Goal: Task Accomplishment & Management: Manage account settings

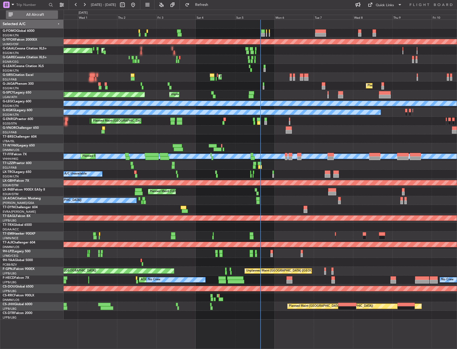
click at [28, 18] on button "All Aircraft" at bounding box center [32, 14] width 52 height 9
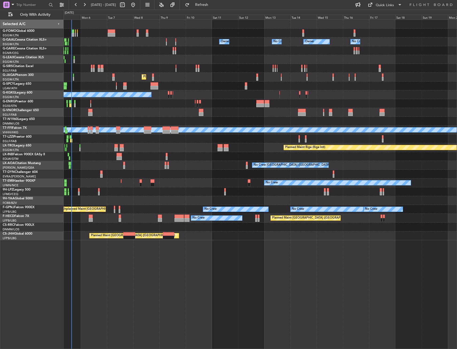
click at [116, 141] on div "Owner No Crew Owner Owner No Crew AOG Maint [GEOGRAPHIC_DATA] Planned Maint [GE…" at bounding box center [260, 130] width 393 height 220
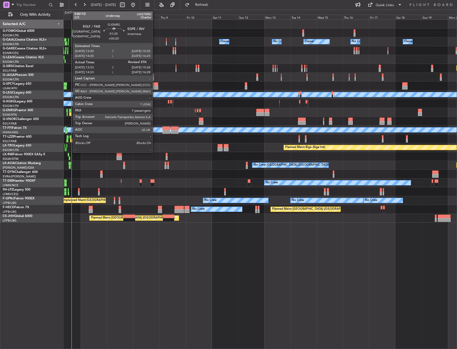
click at [70, 111] on div at bounding box center [70, 111] width 2 height 4
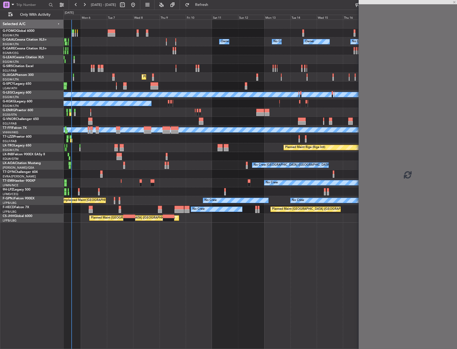
click at [216, 206] on div "Planned Maint Paris (Le Bourget) No Crew No Crew AOG Maint Paris (Le Bourget)" at bounding box center [260, 209] width 393 height 9
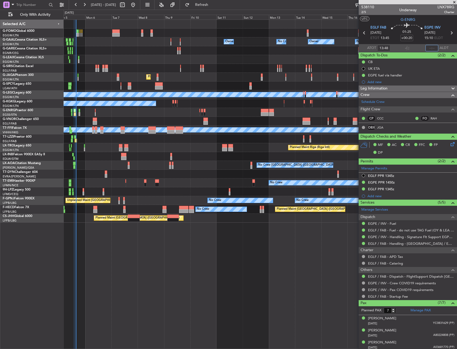
click at [426, 46] on input "text" at bounding box center [431, 48] width 13 height 6
click at [383, 21] on section "UTC G-ENRG" at bounding box center [407, 19] width 98 height 8
type input "15:13"
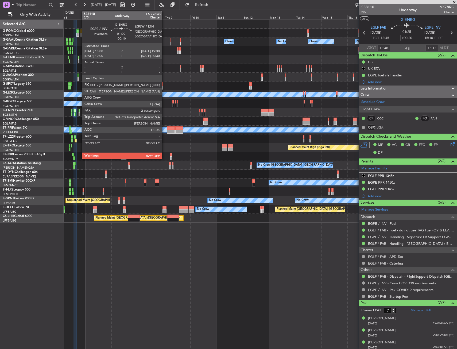
click at [79, 111] on div at bounding box center [80, 111] width 2 height 4
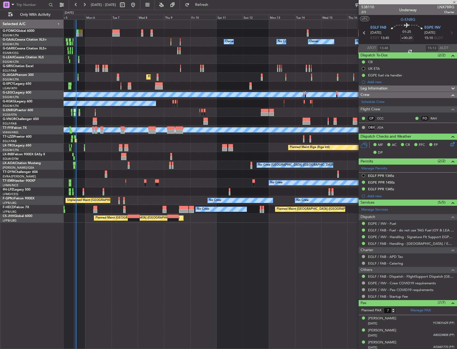
type input "-00:10"
type input "2"
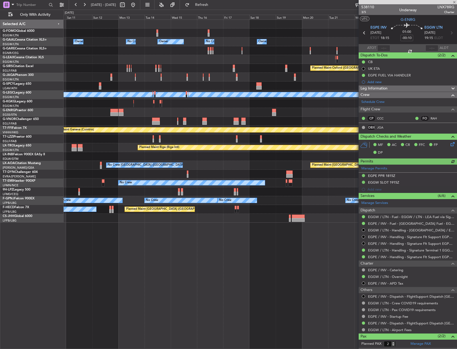
click at [140, 137] on div "Owner Owner Owner No Crew No Crew Owner Owner Planned Maint Oxford (Kidlington)…" at bounding box center [260, 121] width 393 height 203
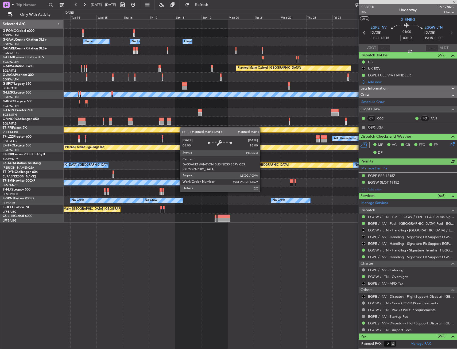
click at [154, 130] on div "Owner Owner No Crew Owner Owner Owner No Crew Planned Maint Oxford (Kidlington)…" at bounding box center [260, 121] width 393 height 203
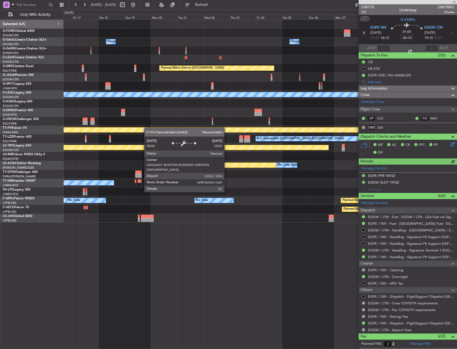
click at [135, 129] on div "Owner Owner Owner Owner No Crew No Crew Planned Maint Oxford (Kidlington) A/C U…" at bounding box center [260, 121] width 393 height 203
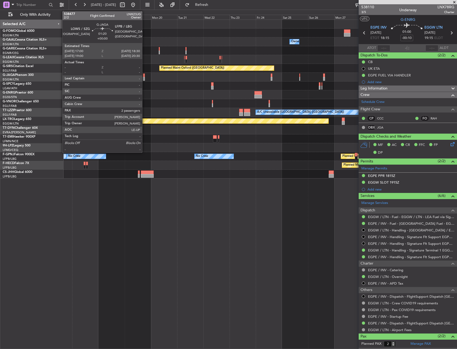
click at [145, 79] on div at bounding box center [144, 79] width 2 height 4
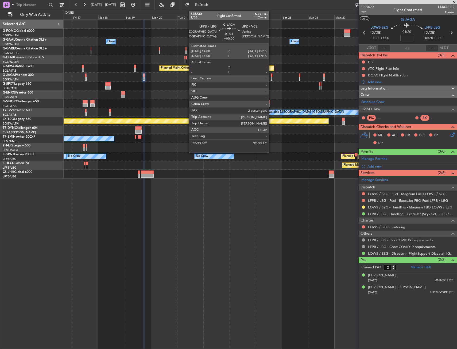
click at [271, 77] on div at bounding box center [272, 75] width 2 height 4
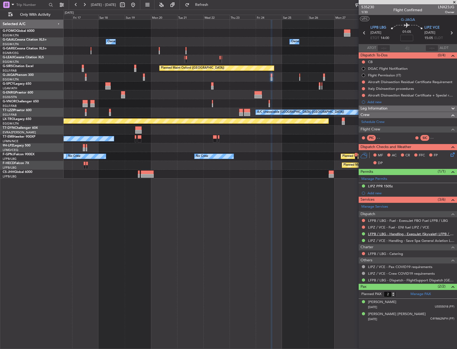
click at [376, 235] on link "LFPB / LBG - Handling - ExecuJet (Skyvalet) LFPB / LBG" at bounding box center [411, 234] width 86 height 5
click at [198, 216] on div "Owner Owner Owner Owner No Crew No Crew Owner Planned Maint Oxford (Kidlington)…" at bounding box center [260, 183] width 393 height 329
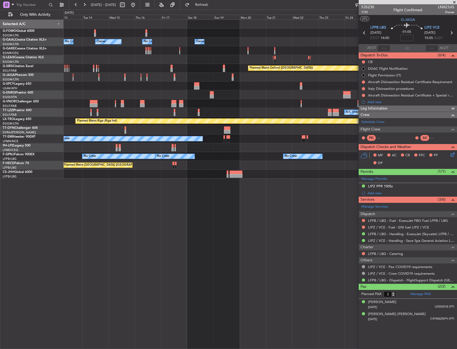
click at [191, 216] on div "Owner Owner Owner No Crew Owner No Crew Owner Planned Maint Oxford (Kidlington)…" at bounding box center [260, 183] width 393 height 329
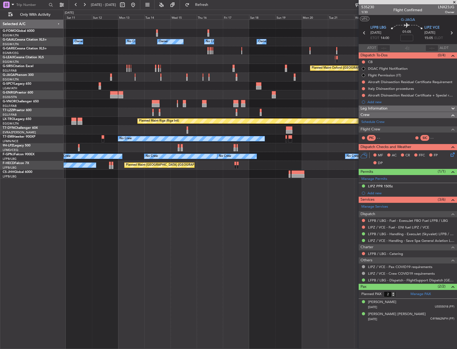
click at [206, 214] on div "Owner Owner Owner No Crew Owner No Crew Owner Planned Maint Oxford (Kidlington)…" at bounding box center [260, 183] width 393 height 329
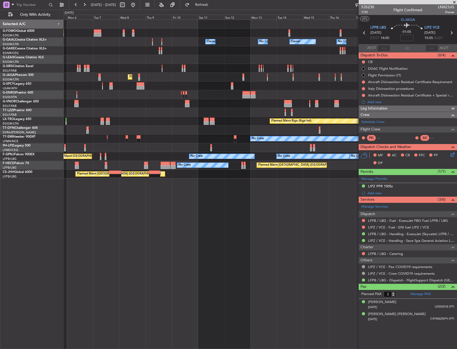
click at [245, 212] on div "Owner Owner No Crew Owner No Crew Owner Planned Maint Oxford (Kidlington) Plann…" at bounding box center [260, 183] width 393 height 329
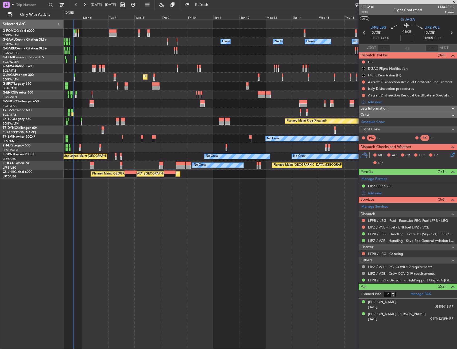
click at [183, 235] on div "Owner No Crew Owner No Crew Owner Owner Planned Maint London (Farnborough) Plan…" at bounding box center [260, 183] width 393 height 329
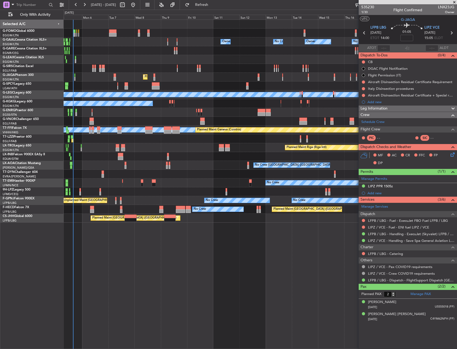
click at [157, 240] on div "Owner Owner Owner No Crew No Crew Owner AOG Maint Dusseldorf Planned Maint Lond…" at bounding box center [260, 183] width 393 height 329
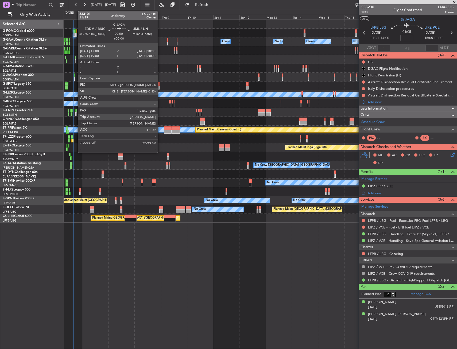
click at [75, 77] on div at bounding box center [74, 75] width 1 height 4
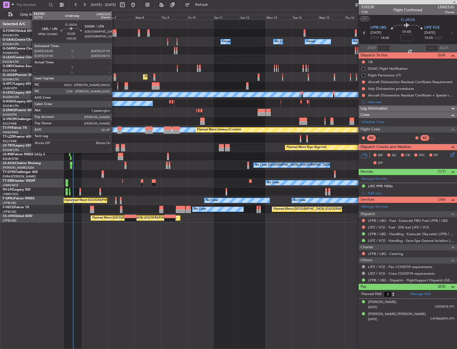
type input "1"
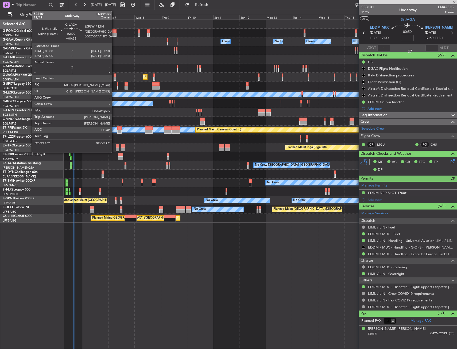
click at [114, 77] on div at bounding box center [115, 75] width 2 height 4
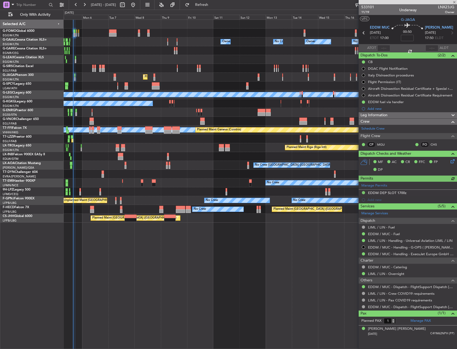
type input "+00:35"
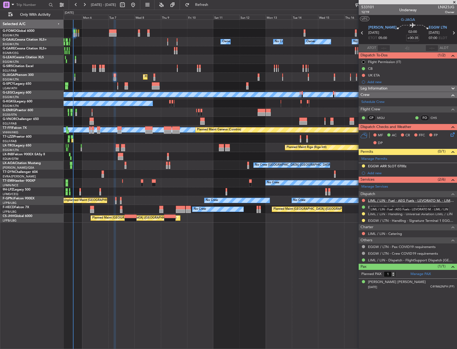
click at [386, 201] on link "LIML / LIN - Fuel - AEG Fuels - LEVORATO M. - LIML / LIN" at bounding box center [411, 200] width 86 height 5
click at [379, 201] on link "LIML / LIN - Fuel - AEG Fuels - LEVORATO M. - LIML / LIN" at bounding box center [411, 200] width 86 height 5
click at [393, 200] on link "LIML / LIN - Fuel - AEG Fuels - LEVORATO M. - LIML / LIN" at bounding box center [411, 200] width 86 height 5
click at [76, 76] on div "Planned Maint [GEOGRAPHIC_DATA] ([GEOGRAPHIC_DATA])" at bounding box center [260, 77] width 393 height 9
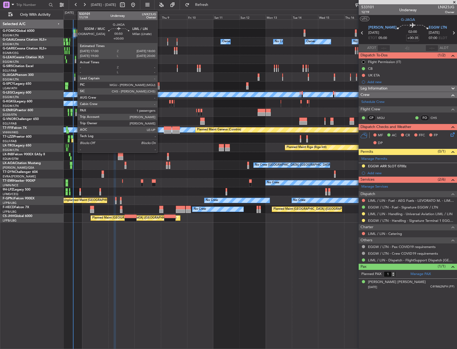
click at [75, 76] on div at bounding box center [74, 75] width 1 height 4
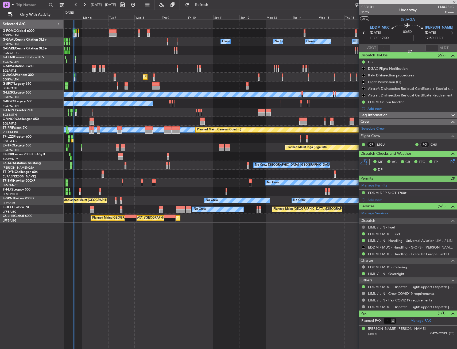
click at [363, 227] on button at bounding box center [363, 226] width 3 height 3
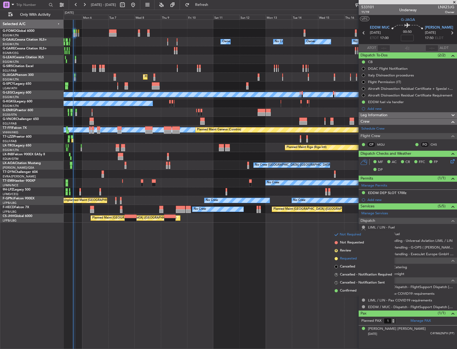
click at [349, 259] on span "Requested" at bounding box center [348, 258] width 17 height 5
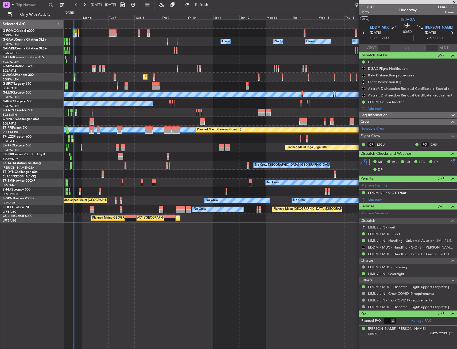
click at [384, 108] on div "Add new" at bounding box center [410, 108] width 87 height 5
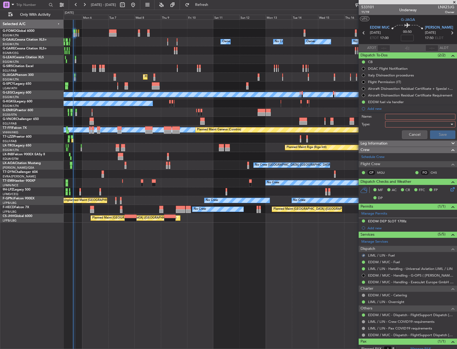
click at [396, 117] on input "Name:" at bounding box center [420, 117] width 70 height 6
type input "LIML FUEL VIA WFS"
click at [396, 122] on div at bounding box center [418, 124] width 62 height 8
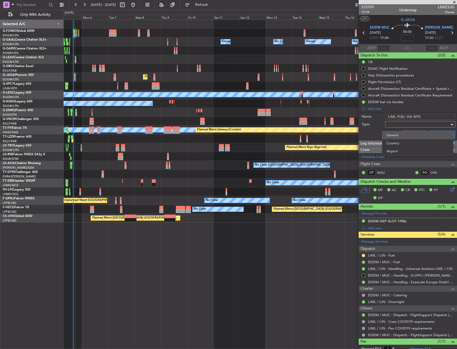
click at [395, 132] on span "Generic" at bounding box center [417, 135] width 63 height 8
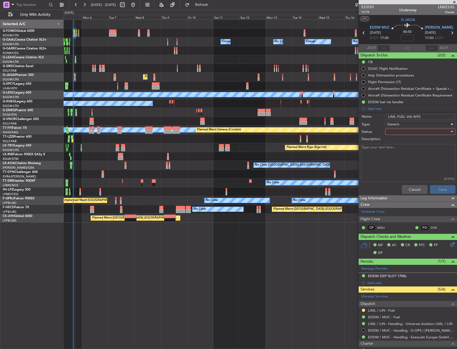
click at [395, 133] on div at bounding box center [418, 132] width 62 height 8
click at [393, 154] on span "In Progress" at bounding box center [417, 150] width 63 height 8
click at [438, 193] on button "Save" at bounding box center [442, 189] width 25 height 9
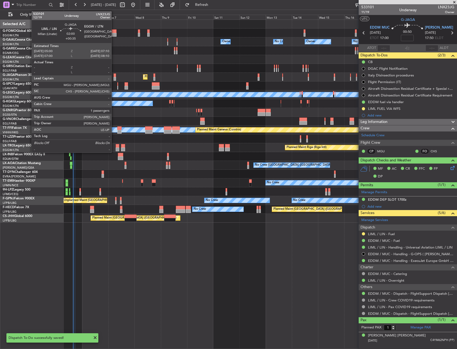
click at [114, 76] on div at bounding box center [115, 75] width 2 height 4
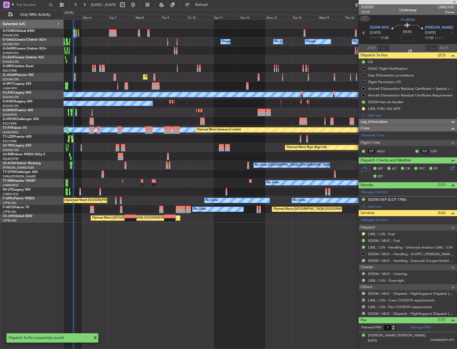
type input "+00:35"
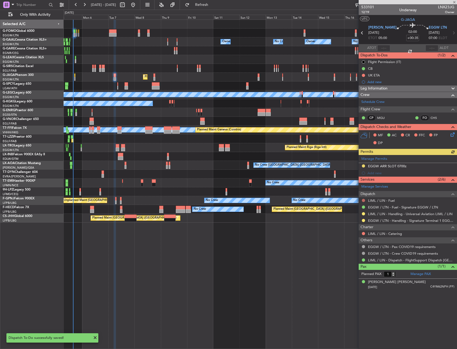
click at [362, 201] on button at bounding box center [363, 200] width 3 height 3
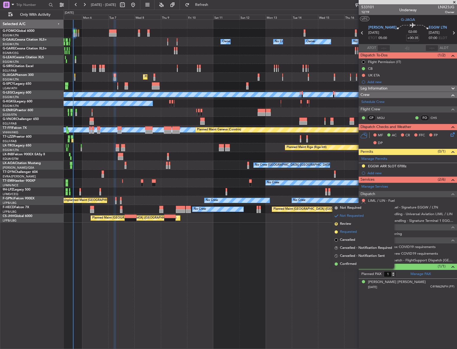
click at [354, 230] on span "Requested" at bounding box center [348, 231] width 17 height 5
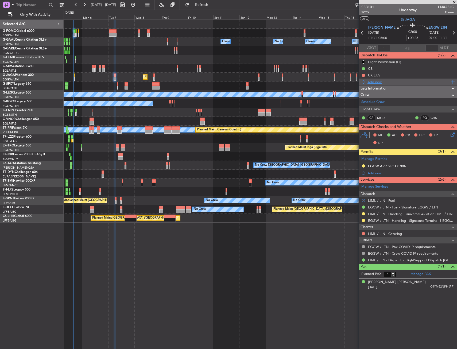
click at [381, 81] on div "Add new" at bounding box center [408, 82] width 82 height 5
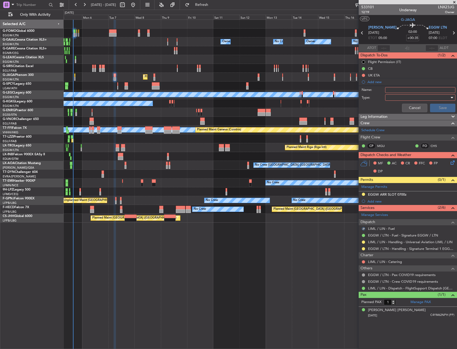
click at [398, 93] on div at bounding box center [418, 97] width 62 height 8
click at [398, 90] on div at bounding box center [228, 174] width 457 height 349
drag, startPoint x: 398, startPoint y: 93, endPoint x: 398, endPoint y: 90, distance: 3.7
click at [398, 90] on input "Name:" at bounding box center [420, 90] width 70 height 6
type input "LIML FUEL VIA WFS"
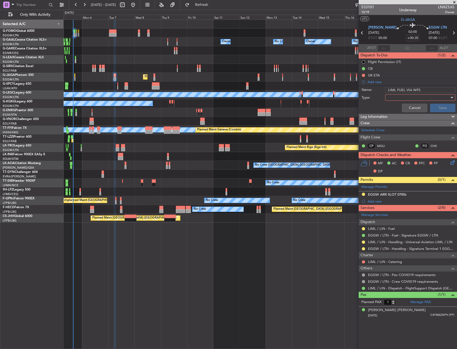
click at [393, 97] on div at bounding box center [418, 97] width 62 height 8
click at [396, 107] on span "Generic" at bounding box center [417, 108] width 65 height 8
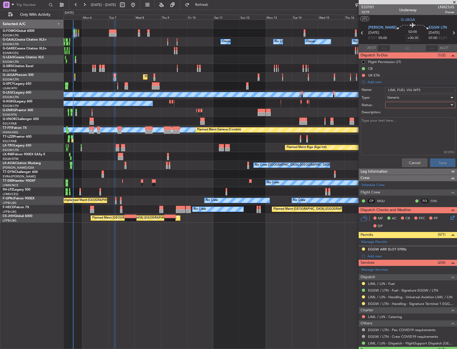
click at [396, 107] on div at bounding box center [418, 105] width 62 height 8
click at [398, 125] on span "In Progress" at bounding box center [417, 124] width 63 height 8
click at [435, 161] on button "Save" at bounding box center [442, 162] width 25 height 9
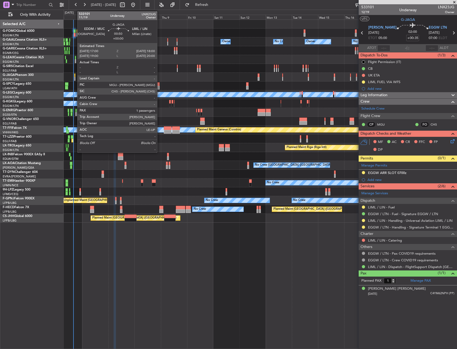
click at [75, 74] on div at bounding box center [74, 75] width 1 height 4
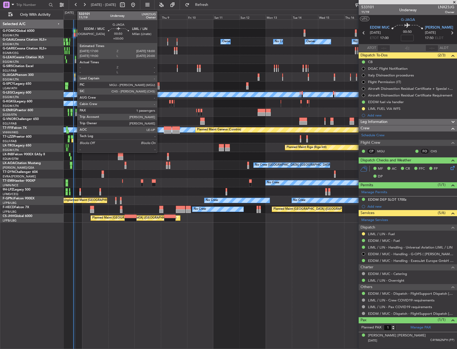
click at [75, 77] on div at bounding box center [74, 79] width 1 height 4
click at [76, 58] on div at bounding box center [76, 58] width 2 height 4
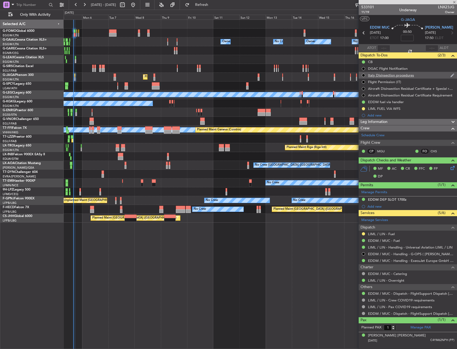
type input "+00:25"
type input "5"
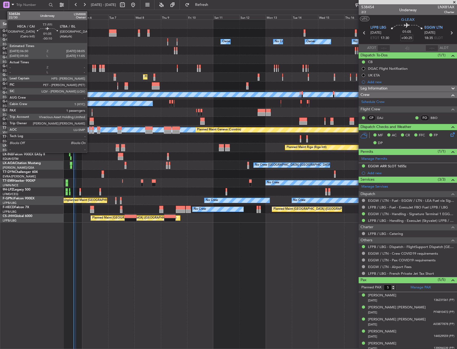
click at [89, 128] on div at bounding box center [90, 128] width 2 height 4
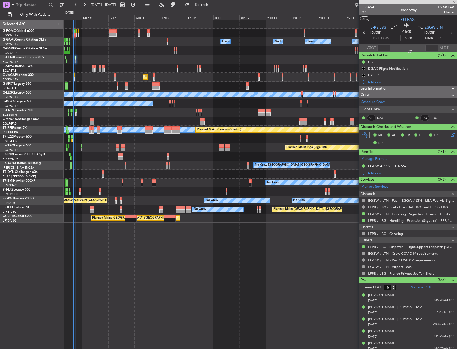
type input "-00:10"
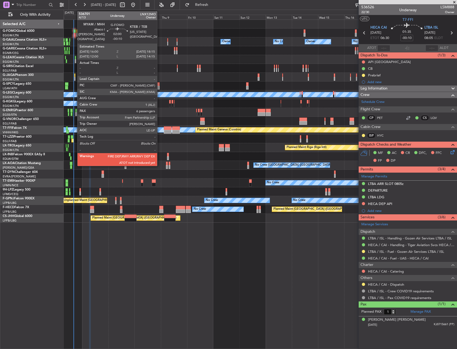
click at [75, 32] on div at bounding box center [74, 31] width 3 height 4
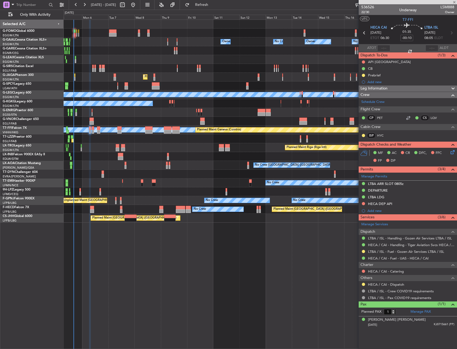
type input "6"
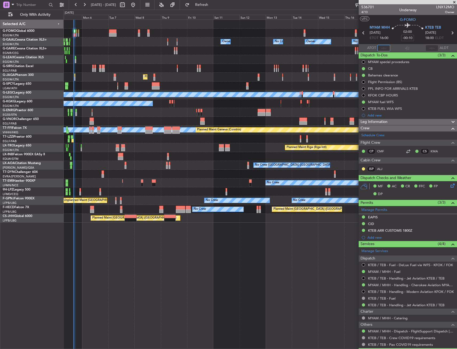
click at [383, 49] on input "text" at bounding box center [383, 48] width 13 height 6
click at [377, 13] on div "536701 4/13 Underway LNX12MO Owner" at bounding box center [407, 9] width 98 height 11
type input "16:10"
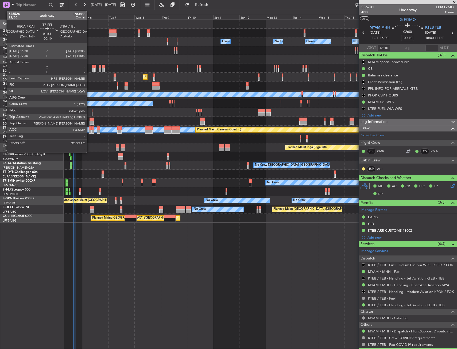
click at [89, 128] on div at bounding box center [90, 128] width 2 height 4
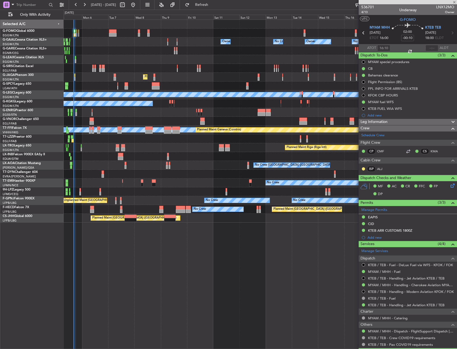
type input "1"
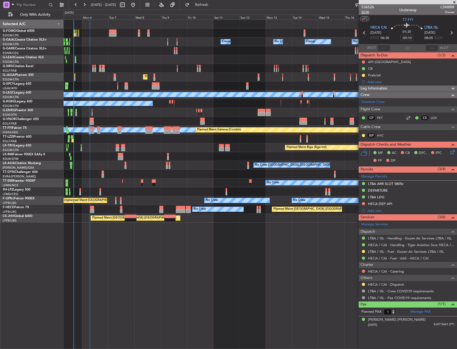
click at [366, 13] on span "22/30" at bounding box center [367, 12] width 13 height 5
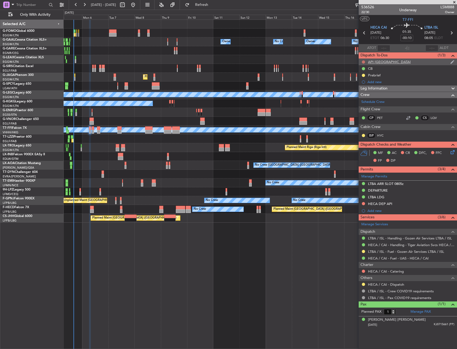
click at [362, 61] on button at bounding box center [363, 61] width 3 height 3
click at [362, 87] on span "Completed" at bounding box center [366, 85] width 18 height 5
click at [363, 204] on mat-tooltip-component "Received OK" at bounding box center [363, 199] width 27 height 14
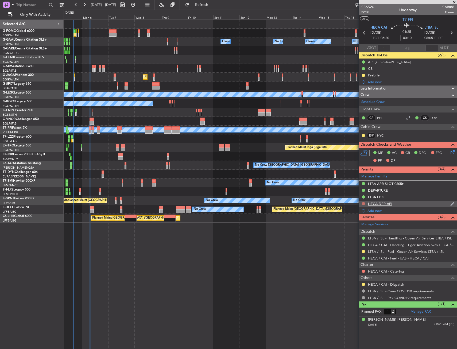
click at [364, 203] on button at bounding box center [363, 203] width 3 height 3
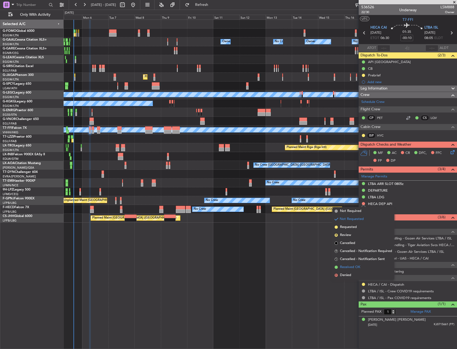
click at [341, 266] on span "Received OK" at bounding box center [350, 266] width 20 height 5
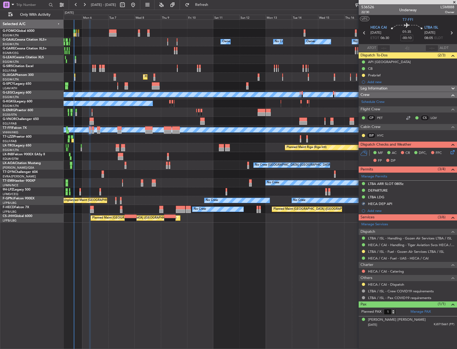
click at [363, 286] on mat-tooltip-component "Requested" at bounding box center [363, 293] width 24 height 14
click at [362, 284] on button at bounding box center [363, 284] width 3 height 3
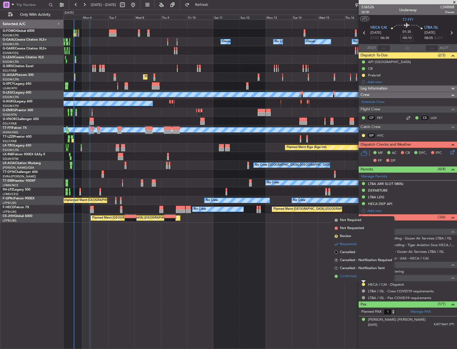
click at [344, 279] on span "Confirmed" at bounding box center [348, 276] width 17 height 5
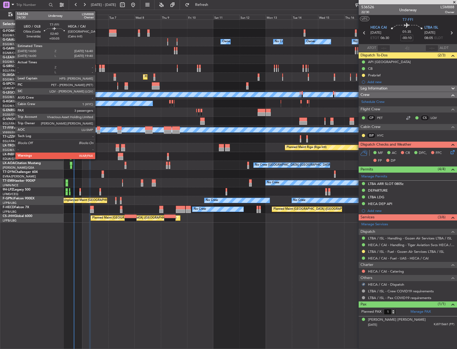
click at [97, 130] on div at bounding box center [98, 132] width 3 height 4
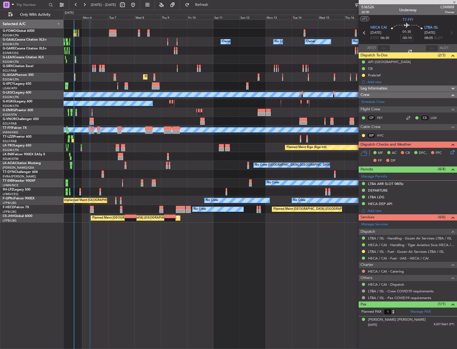
type input "+00:05"
type input "3"
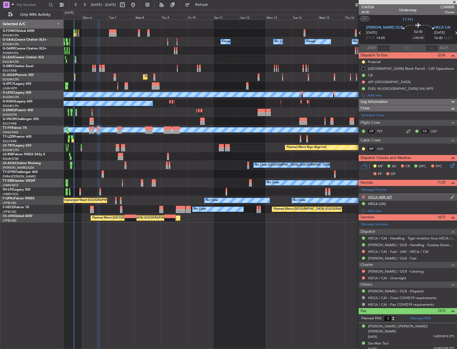
click at [364, 197] on button at bounding box center [363, 196] width 3 height 3
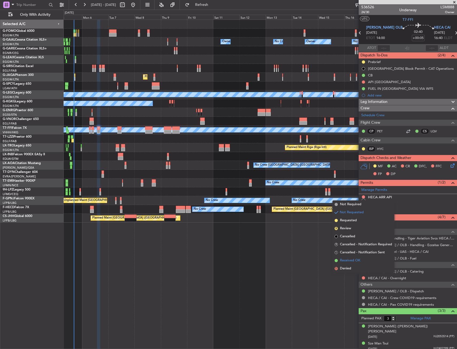
click at [347, 258] on span "Received OK" at bounding box center [350, 260] width 20 height 5
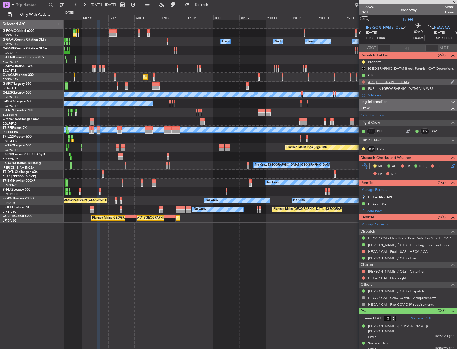
click at [362, 83] on button at bounding box center [363, 81] width 3 height 3
click at [359, 106] on span "Completed" at bounding box center [366, 105] width 18 height 5
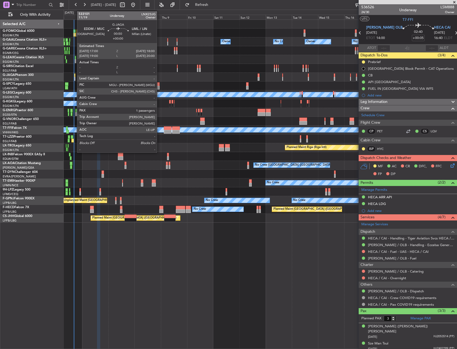
click at [74, 77] on div at bounding box center [74, 79] width 1 height 4
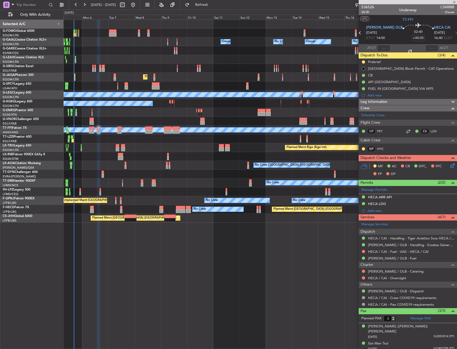
type input "1"
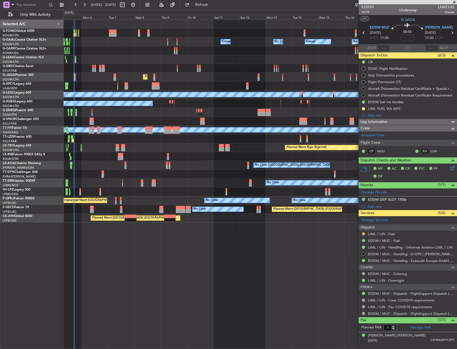
click at [364, 233] on button at bounding box center [363, 233] width 3 height 3
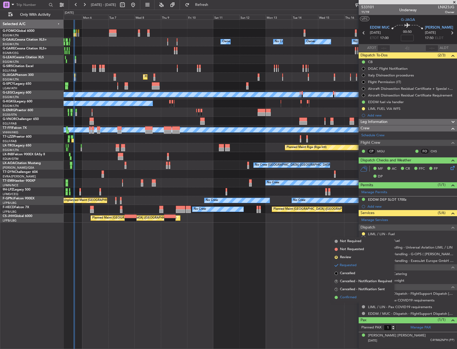
click at [348, 298] on span "Confirmed" at bounding box center [348, 297] width 17 height 5
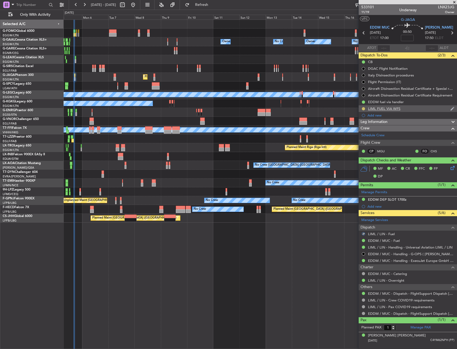
click at [364, 108] on button at bounding box center [363, 108] width 3 height 3
click at [358, 135] on span "Completed" at bounding box center [366, 132] width 18 height 5
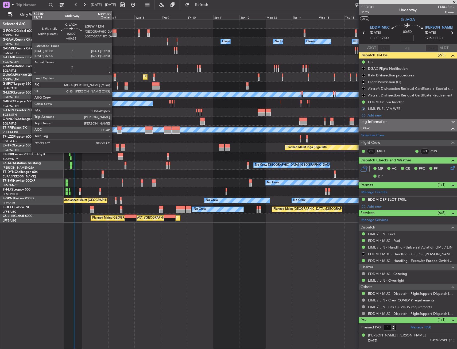
click at [114, 78] on div at bounding box center [115, 79] width 2 height 4
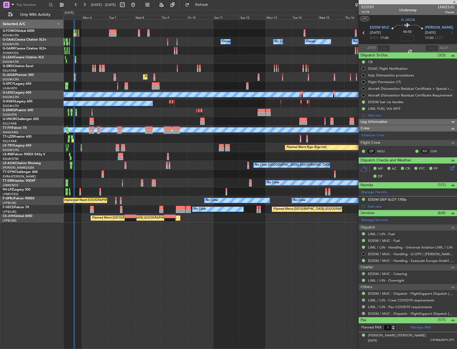
type input "+00:35"
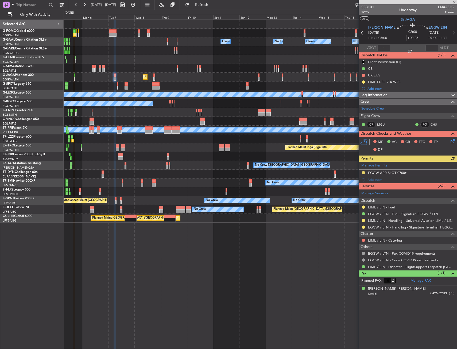
click at [364, 205] on div at bounding box center [363, 207] width 4 height 4
click at [363, 208] on button at bounding box center [363, 206] width 3 height 3
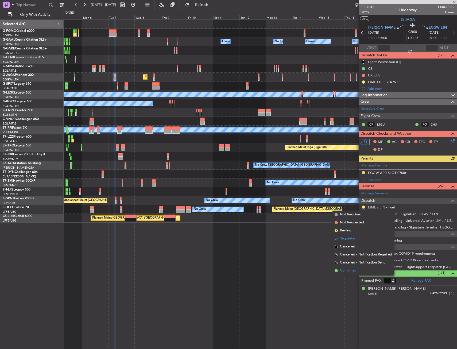
click at [350, 274] on li "Confirmed" at bounding box center [363, 271] width 62 height 8
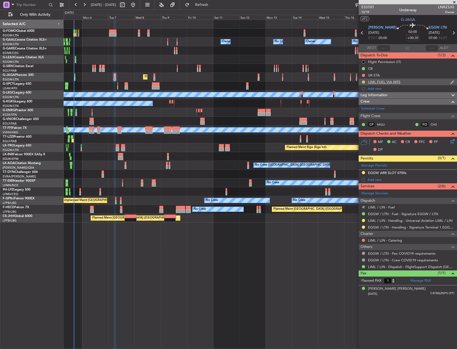
click at [363, 83] on button at bounding box center [363, 81] width 3 height 3
click at [362, 107] on span "Completed" at bounding box center [366, 105] width 18 height 5
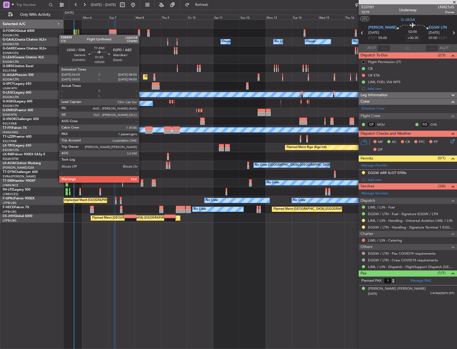
click at [141, 182] on div at bounding box center [142, 181] width 2 height 4
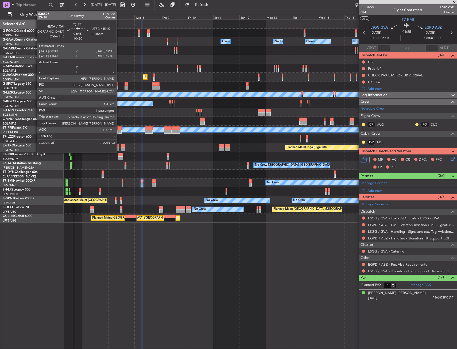
click at [119, 128] on div at bounding box center [119, 128] width 4 height 4
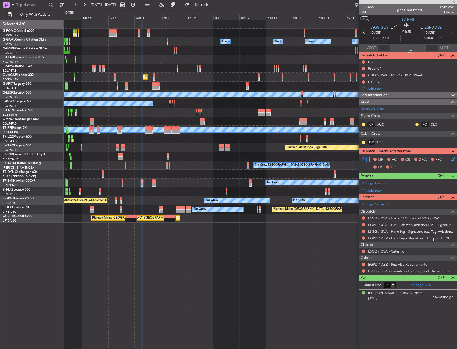
type input "-00:20"
type input "7"
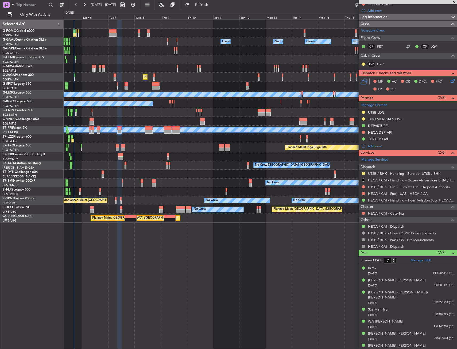
scroll to position [18, 0]
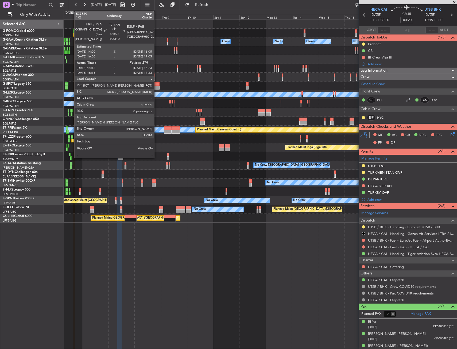
click at [72, 136] on div at bounding box center [72, 137] width 2 height 4
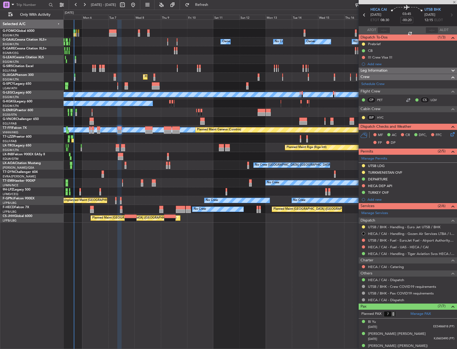
type input "+00:10"
type input "14:28"
type input "8"
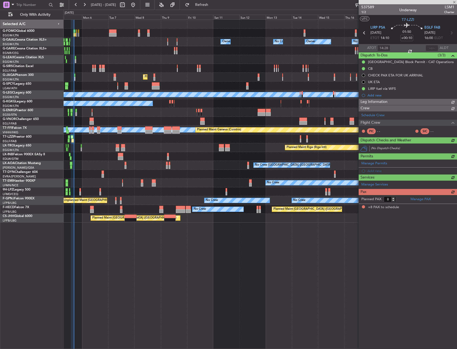
scroll to position [0, 0]
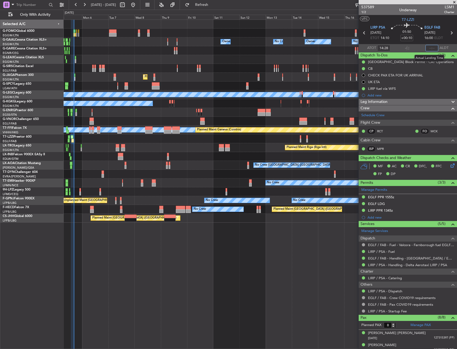
click at [431, 49] on input "text" at bounding box center [431, 48] width 13 height 6
click at [421, 20] on section "UTC T7-LZZI" at bounding box center [407, 19] width 98 height 8
type input "16:26"
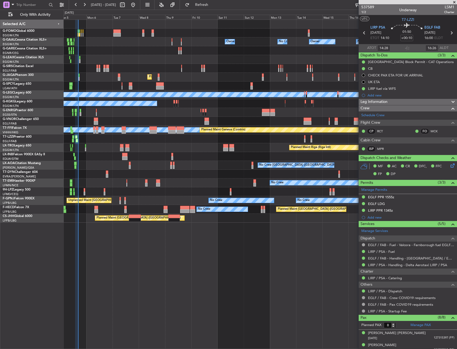
click at [82, 251] on div "Owner Owner Owner Owner No Crew No Crew AOG Maint [GEOGRAPHIC_DATA] Planned Mai…" at bounding box center [260, 183] width 393 height 329
click at [144, 102] on div "Owner Owner Owner Owner No Crew No Crew AOG Maint [GEOGRAPHIC_DATA] Planned Mai…" at bounding box center [260, 121] width 393 height 203
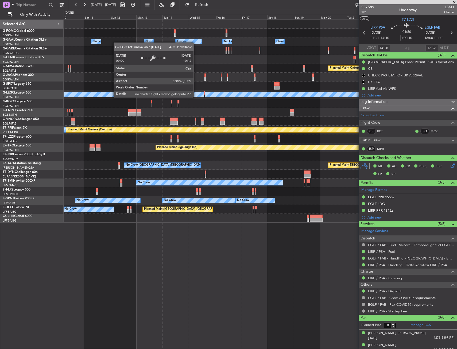
click at [134, 103] on div "Owner Owner Owner Owner No Crew No Crew Owner Planned Maint [GEOGRAPHIC_DATA] (…" at bounding box center [260, 121] width 393 height 203
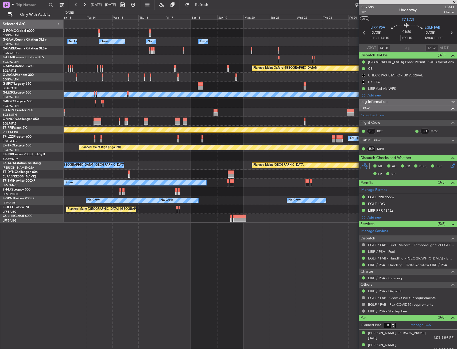
click at [135, 103] on div "Owner Owner Owner No Crew No Crew Owner Owner Planned Maint [GEOGRAPHIC_DATA] (…" at bounding box center [260, 121] width 393 height 203
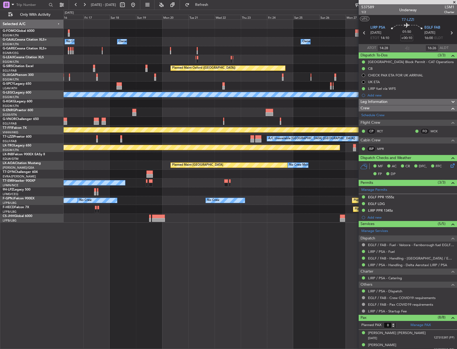
click at [141, 104] on div "Owner Owner No Crew Owner Owner No Crew Owner Planned Maint [GEOGRAPHIC_DATA] (…" at bounding box center [260, 121] width 393 height 203
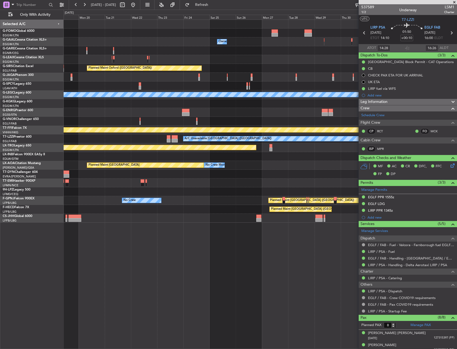
click at [175, 105] on div at bounding box center [260, 103] width 393 height 9
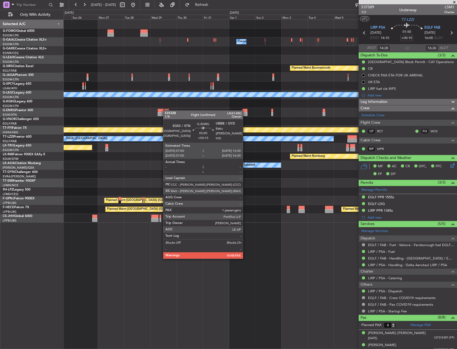
click at [158, 111] on div "Owner Owner Planned Maint [GEOGRAPHIC_DATA] Planned Maint [GEOGRAPHIC_DATA] Pla…" at bounding box center [260, 121] width 393 height 203
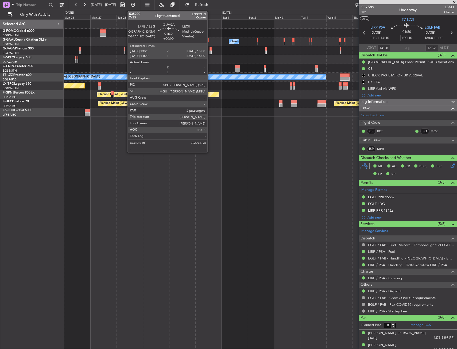
click at [210, 52] on div at bounding box center [210, 52] width 2 height 4
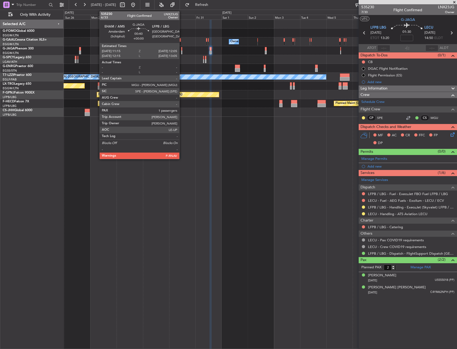
click at [182, 52] on div at bounding box center [181, 52] width 1 height 4
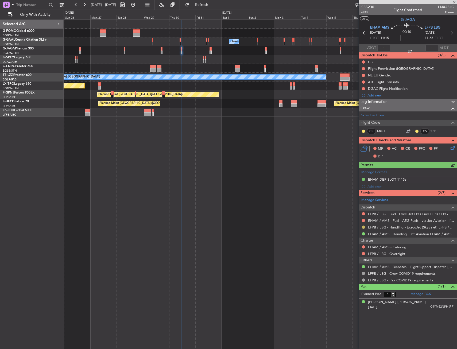
click at [363, 226] on button at bounding box center [363, 226] width 3 height 3
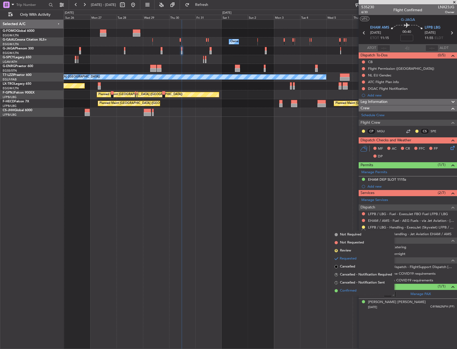
click at [345, 290] on span "Confirmed" at bounding box center [348, 290] width 17 height 5
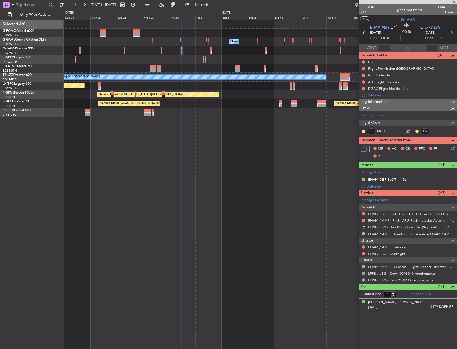
click at [212, 50] on div at bounding box center [260, 50] width 393 height 9
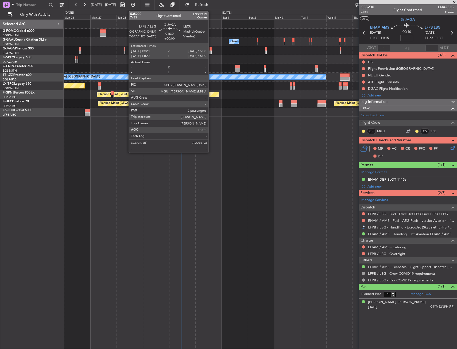
click at [211, 50] on div at bounding box center [210, 49] width 2 height 4
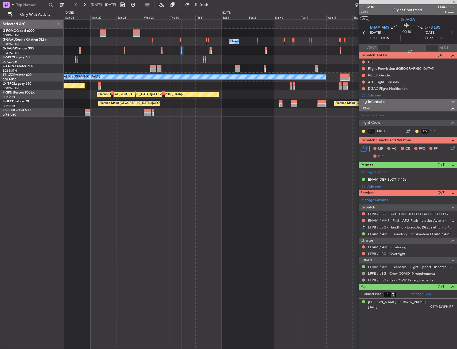
type input "2"
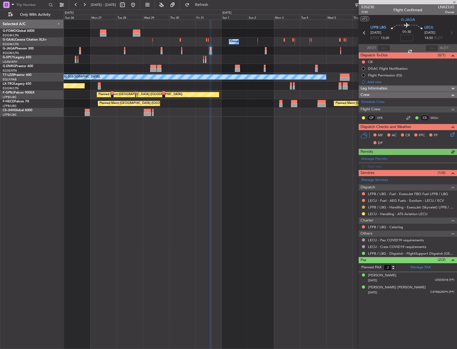
click at [362, 207] on button at bounding box center [363, 206] width 3 height 3
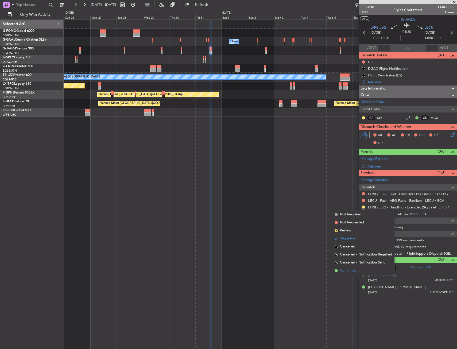
click at [345, 270] on span "Confirmed" at bounding box center [348, 270] width 17 height 5
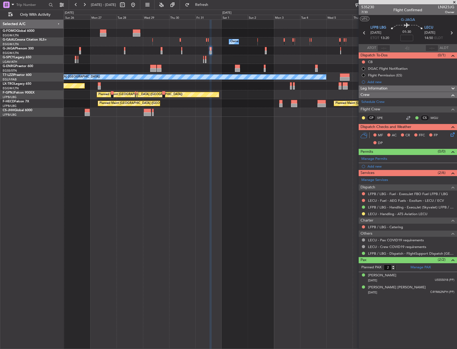
click at [110, 161] on div "Owner Owner Owner Owner A/C Unavailable [GEOGRAPHIC_DATA] ([GEOGRAPHIC_DATA]) P…" at bounding box center [260, 183] width 393 height 329
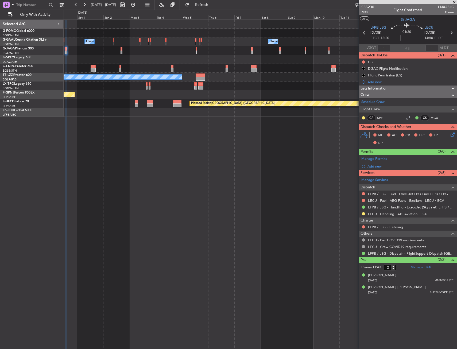
click at [102, 156] on div "Owner Owner Owner Owner A/C Unavailable [GEOGRAPHIC_DATA] ([GEOGRAPHIC_DATA]) P…" at bounding box center [260, 183] width 393 height 329
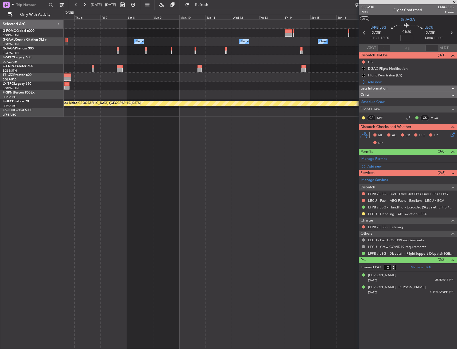
click at [106, 160] on div "Owner Owner Owner A/C Unavailable [GEOGRAPHIC_DATA] ([GEOGRAPHIC_DATA]) Planned…" at bounding box center [260, 183] width 393 height 329
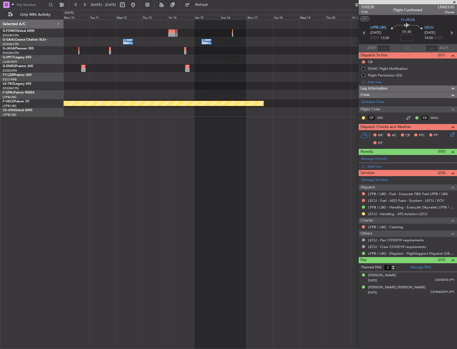
click at [131, 164] on div "Owner Owner Owner Planned Maint [GEOGRAPHIC_DATA] ([GEOGRAPHIC_DATA])" at bounding box center [260, 183] width 393 height 329
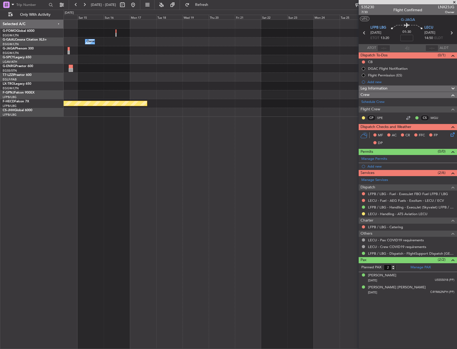
click at [134, 160] on div "Owner Owner Planned Maint [GEOGRAPHIC_DATA] ([GEOGRAPHIC_DATA])" at bounding box center [260, 183] width 393 height 329
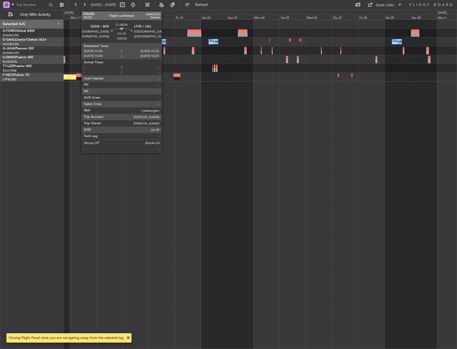
click at [164, 51] on div at bounding box center [164, 52] width 2 height 4
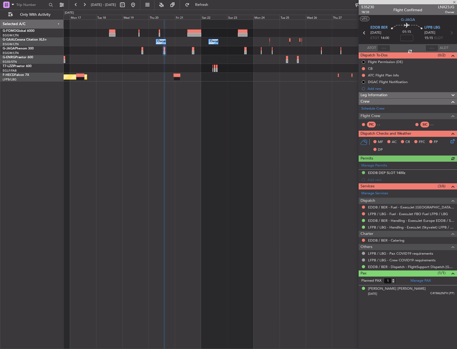
click at [194, 49] on div at bounding box center [260, 50] width 393 height 9
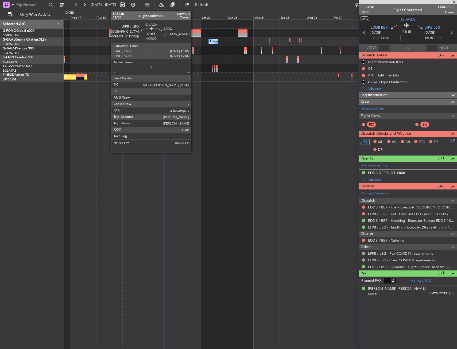
click at [193, 51] on div at bounding box center [193, 52] width 2 height 4
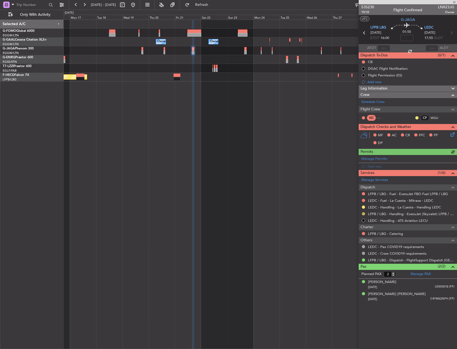
click at [362, 213] on button at bounding box center [363, 213] width 3 height 3
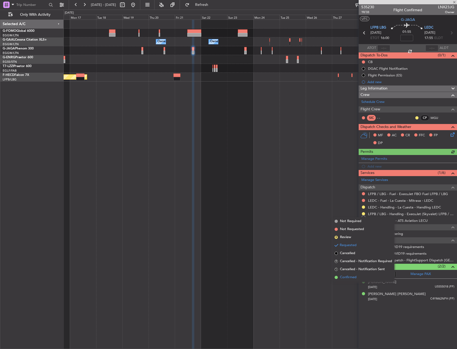
click at [343, 278] on span "Confirmed" at bounding box center [348, 277] width 17 height 5
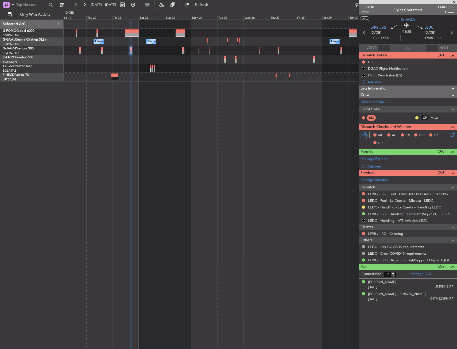
click at [182, 83] on div "Owner Owner Owner Owner Planned Maint [GEOGRAPHIC_DATA] ([GEOGRAPHIC_DATA])" at bounding box center [260, 183] width 393 height 329
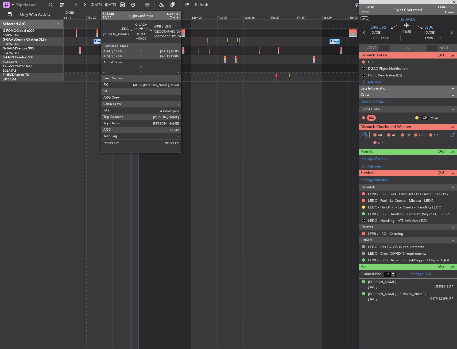
click at [183, 47] on div at bounding box center [183, 49] width 2 height 4
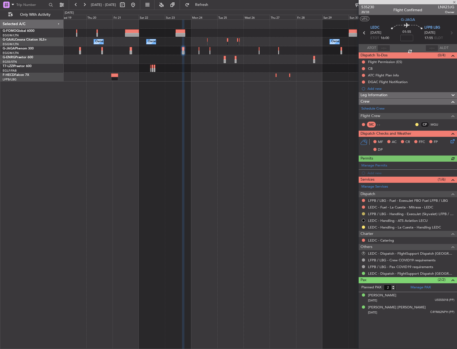
click at [363, 213] on button at bounding box center [363, 213] width 3 height 3
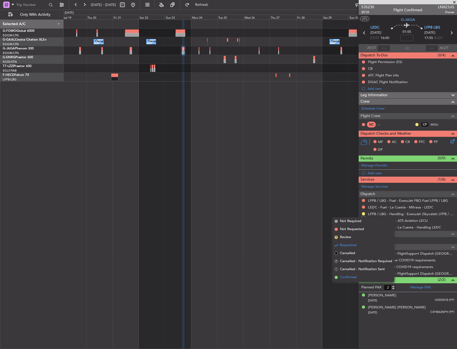
click at [343, 277] on span "Confirmed" at bounding box center [348, 277] width 17 height 5
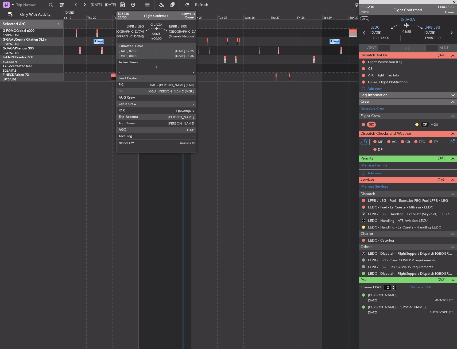
click at [198, 50] on div at bounding box center [198, 49] width 1 height 4
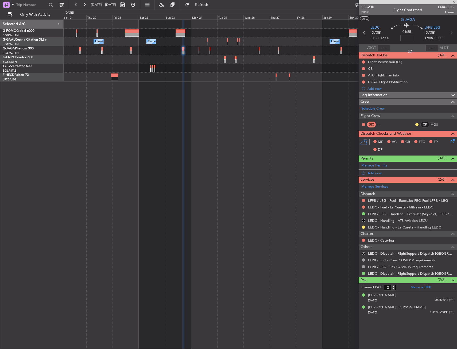
type input "1"
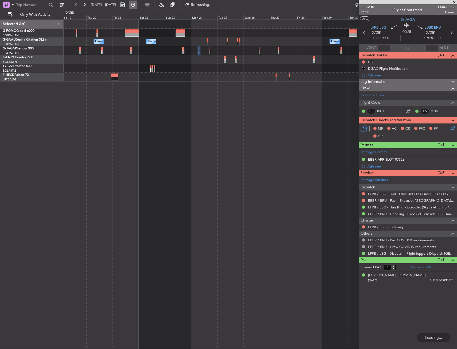
click at [137, 6] on button at bounding box center [133, 5] width 9 height 9
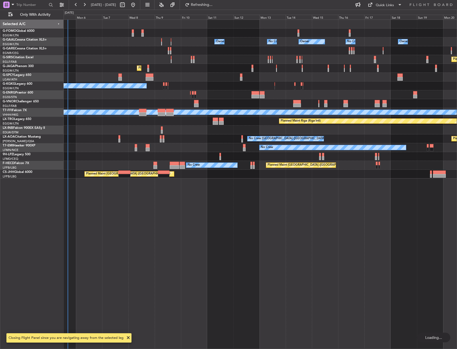
click at [102, 153] on div "Owner Owner Owner Owner No Crew No Crew Planned Maint [GEOGRAPHIC_DATA] ([GEOGR…" at bounding box center [260, 183] width 393 height 329
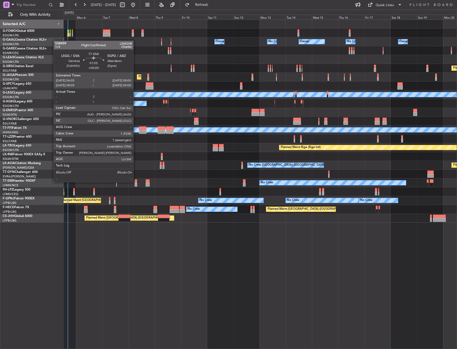
click at [136, 181] on div at bounding box center [136, 181] width 2 height 4
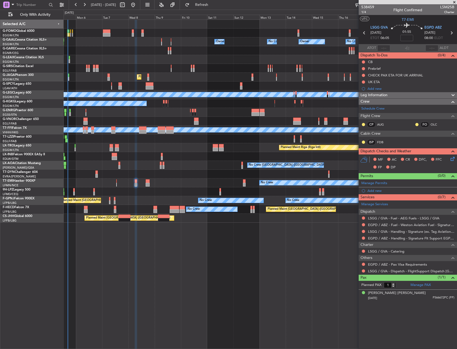
click at [379, 235] on div "EGPD / ABZ - Handling - Signature Flt Support EGPD / ABZ" at bounding box center [407, 238] width 98 height 7
click at [380, 238] on link "EGPD / ABZ - Handling - Signature Flt Support EGPD / ABZ" at bounding box center [411, 238] width 86 height 5
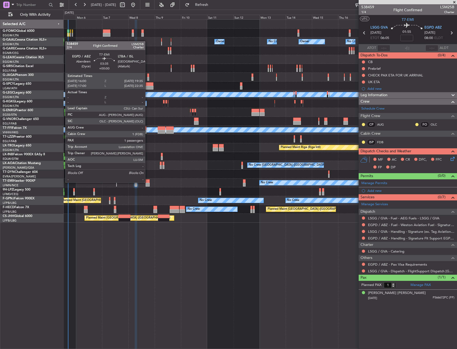
click at [147, 182] on div at bounding box center [148, 181] width 4 height 4
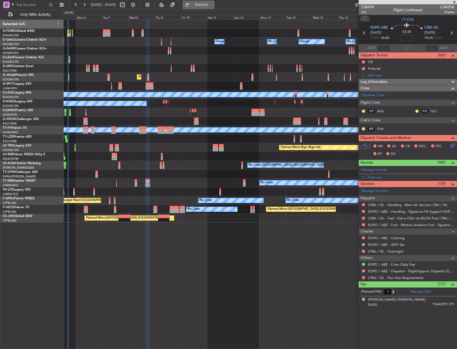
click at [206, 6] on button "Refresh" at bounding box center [198, 5] width 32 height 9
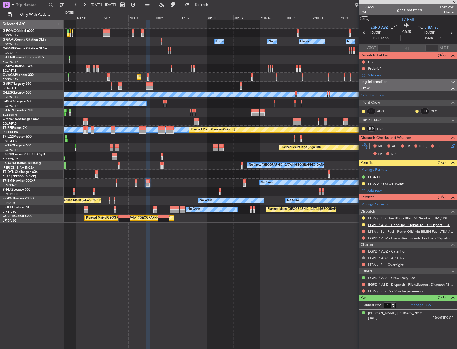
click at [378, 224] on link "EGPD / ABZ - Handling - Signature Flt Support EGPD / ABZ" at bounding box center [411, 225] width 86 height 5
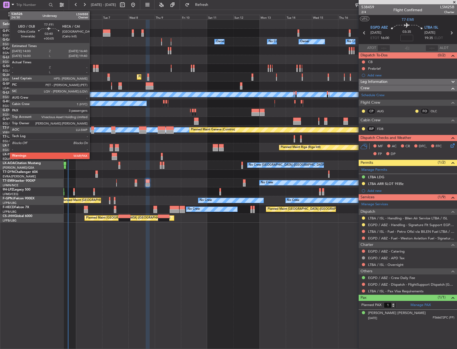
click at [92, 128] on div at bounding box center [92, 128] width 3 height 4
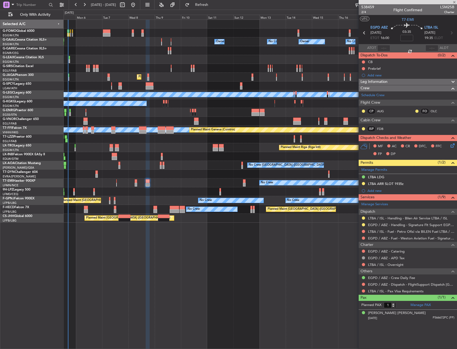
type input "+00:05"
type input "3"
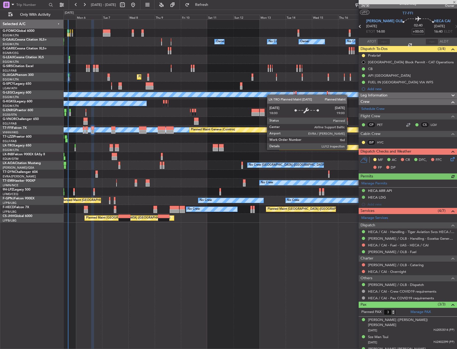
scroll to position [10, 0]
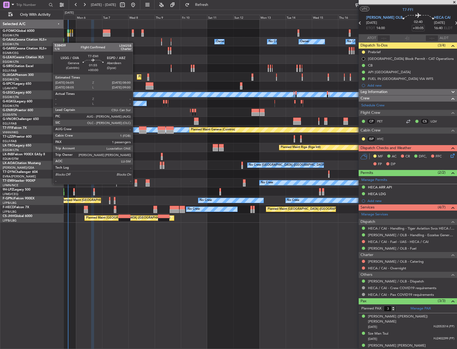
click at [135, 184] on div at bounding box center [136, 185] width 2 height 4
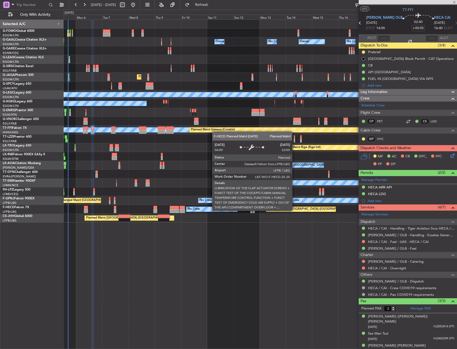
type input "1"
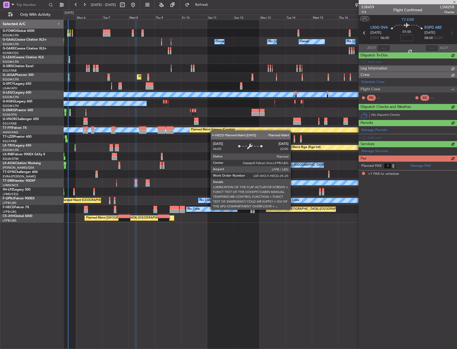
scroll to position [0, 0]
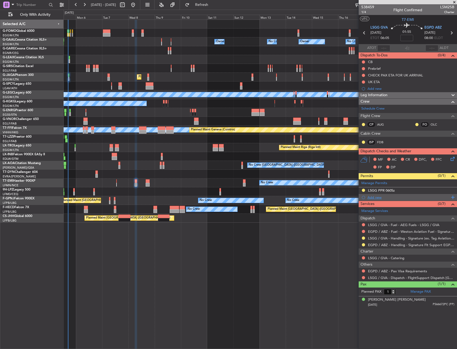
click at [371, 197] on div "Add new" at bounding box center [408, 197] width 82 height 5
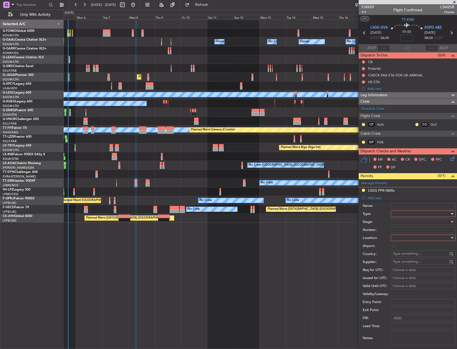
click at [405, 213] on div at bounding box center [421, 214] width 57 height 8
click at [411, 244] on span "Landing" at bounding box center [421, 246] width 56 height 8
click at [408, 241] on div at bounding box center [421, 238] width 57 height 8
click at [404, 263] on span "Arrival" at bounding box center [421, 265] width 56 height 8
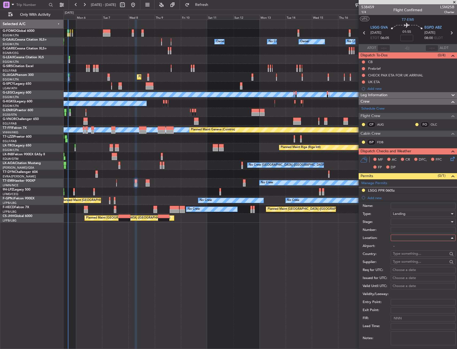
type input "EGPD / ABZ"
click at [408, 225] on div at bounding box center [421, 222] width 57 height 8
click at [407, 259] on span "Requested" at bounding box center [421, 257] width 56 height 8
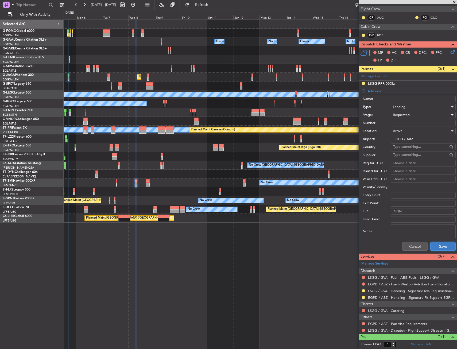
click at [435, 245] on button "Save" at bounding box center [442, 246] width 25 height 9
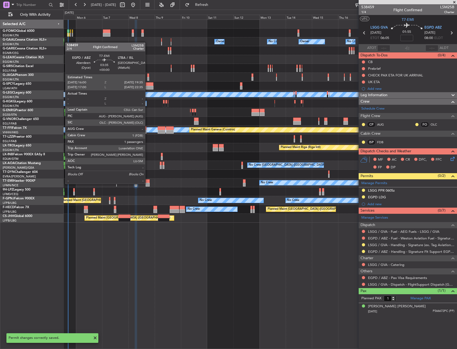
scroll to position [0, 0]
click at [147, 183] on div at bounding box center [148, 185] width 4 height 4
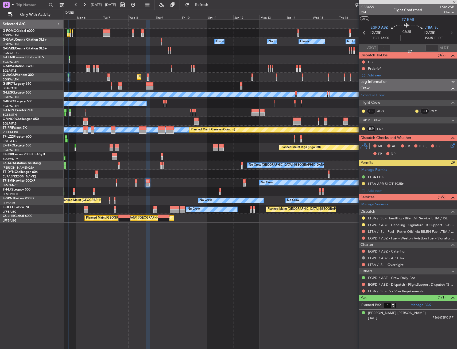
click at [376, 191] on div "Manage Permits LTBA LDG LTBA ARR SLOT 1935z Add new" at bounding box center [407, 180] width 98 height 28
click at [373, 190] on div "Manage Permits LTBA LDG LTBA ARR SLOT 1935z Add new" at bounding box center [407, 180] width 98 height 28
click at [378, 190] on div "Add new" at bounding box center [408, 190] width 82 height 5
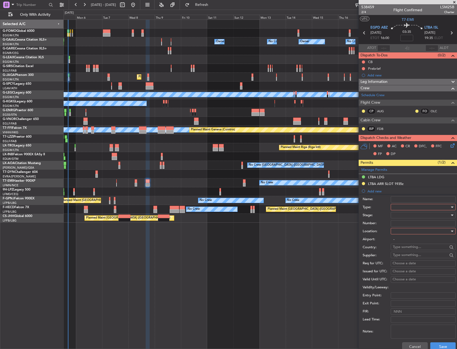
click at [403, 204] on div at bounding box center [421, 207] width 57 height 8
click at [408, 253] on span "Departure" at bounding box center [421, 255] width 56 height 8
click at [409, 231] on div at bounding box center [421, 231] width 57 height 8
click at [406, 242] on span "Departure" at bounding box center [421, 242] width 56 height 8
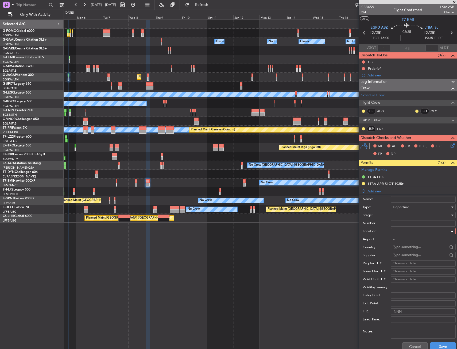
type input "EGPD / ABZ"
click at [408, 215] on div at bounding box center [421, 215] width 57 height 8
click at [405, 248] on span "Requested" at bounding box center [421, 250] width 56 height 8
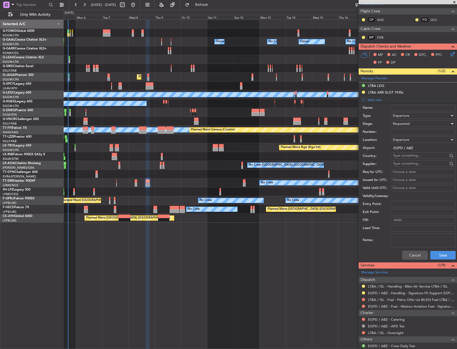
scroll to position [107, 0]
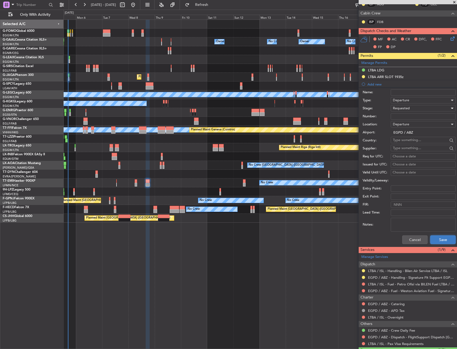
click at [432, 238] on button "Save" at bounding box center [442, 239] width 25 height 9
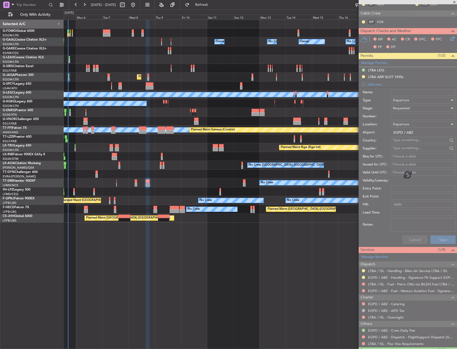
scroll to position [0, 0]
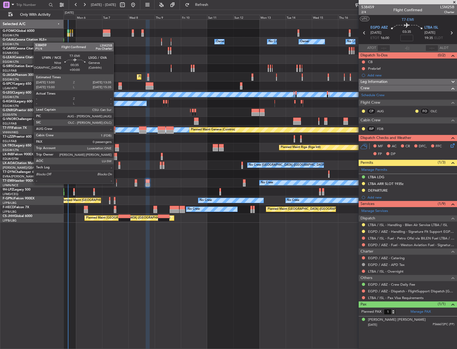
click at [116, 183] on div at bounding box center [116, 185] width 1 height 4
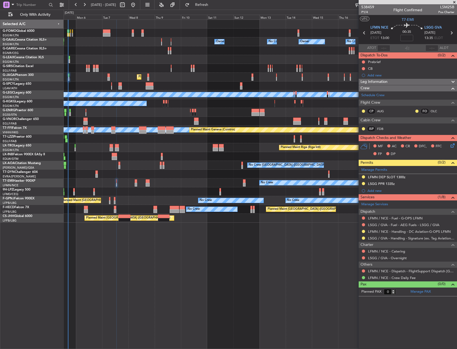
click at [137, 182] on div "No Crew" at bounding box center [260, 182] width 393 height 9
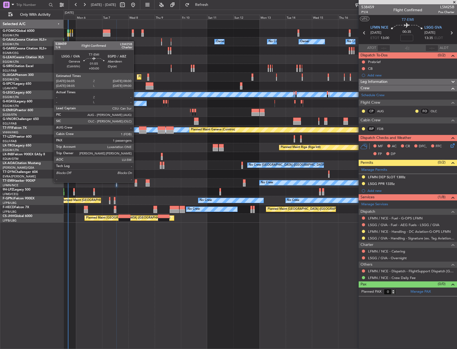
click at [136, 182] on div at bounding box center [136, 181] width 2 height 4
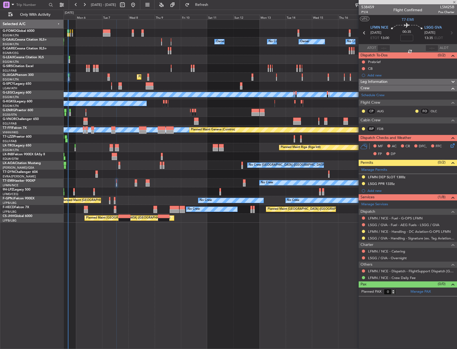
type input "1"
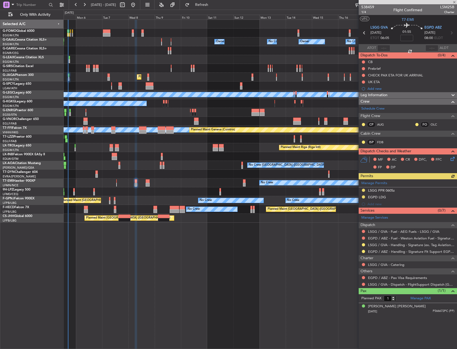
click at [369, 203] on div "Manage Permits LSGG PPR 0605z EGPD LDG Add new" at bounding box center [407, 193] width 98 height 28
click at [370, 204] on div "Add new" at bounding box center [408, 204] width 82 height 5
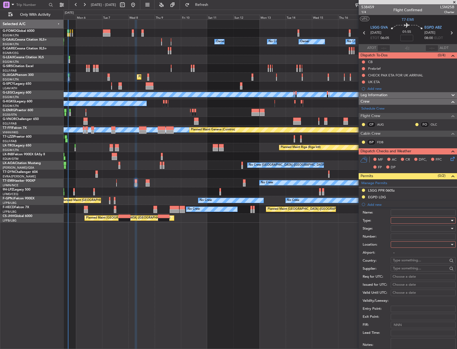
click at [397, 221] on div at bounding box center [421, 220] width 57 height 8
click at [409, 244] on span "Departure" at bounding box center [421, 242] width 56 height 8
click at [409, 247] on div at bounding box center [421, 244] width 57 height 8
click at [408, 254] on span "Departure" at bounding box center [421, 255] width 56 height 8
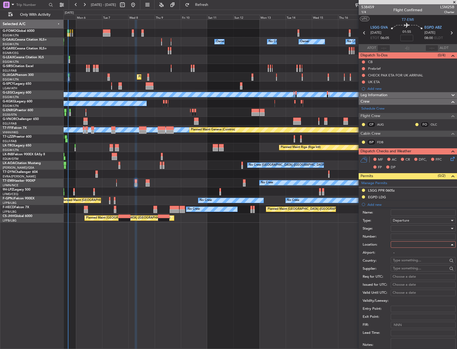
type input "LSGG / GVA"
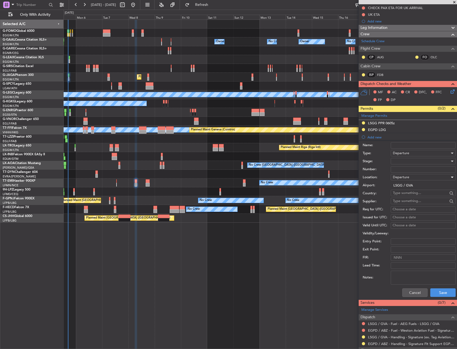
scroll to position [107, 0]
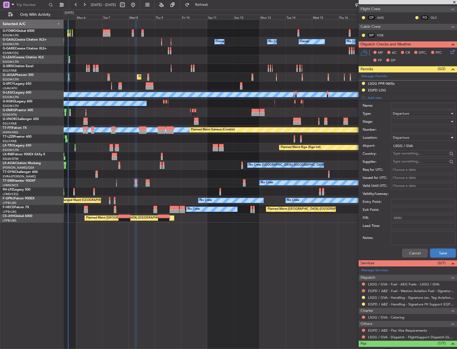
click at [432, 254] on button "Save" at bounding box center [442, 253] width 25 height 9
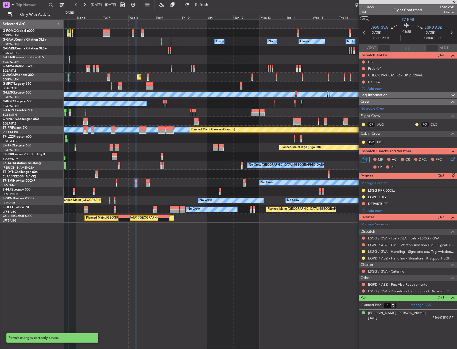
scroll to position [0, 0]
click at [379, 251] on link "LSGG / GVA - Handling - Signature (ex. Tag Aviation) LSGG / GVA" at bounding box center [411, 251] width 86 height 5
click at [363, 13] on span "1/4" at bounding box center [367, 12] width 13 height 5
click at [362, 205] on mat-tooltip-component "Not Requested" at bounding box center [363, 212] width 30 height 14
click at [363, 203] on button at bounding box center [363, 203] width 3 height 3
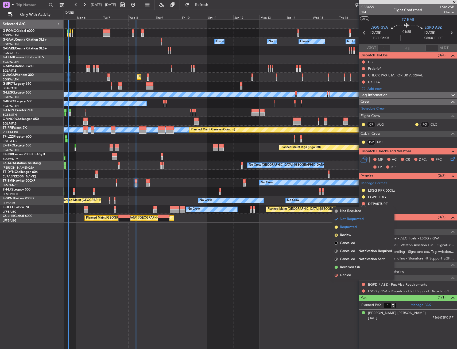
click at [352, 227] on span "Requested" at bounding box center [348, 226] width 17 height 5
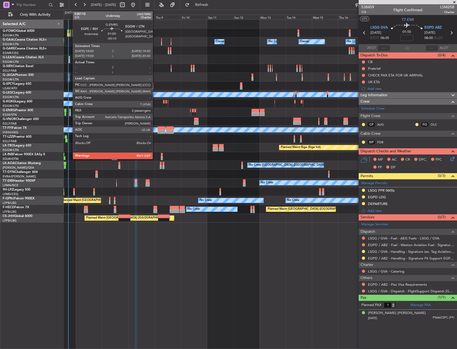
click at [70, 113] on div at bounding box center [70, 114] width 2 height 4
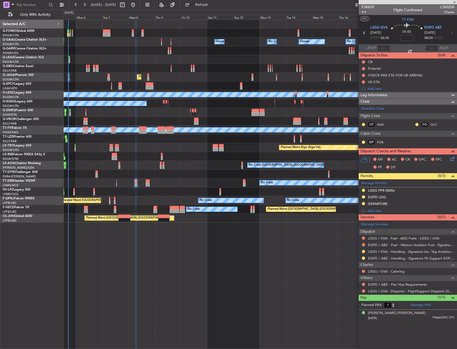
type input "-00:10"
type input "2"
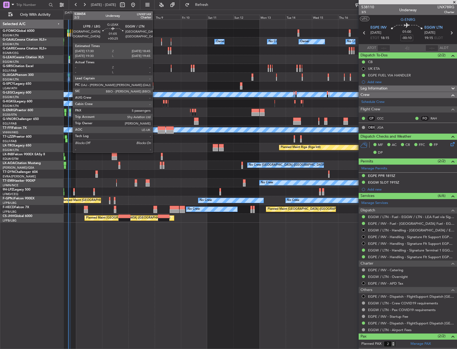
click at [70, 59] on div at bounding box center [70, 58] width 2 height 4
type input "+00:25"
type input "5"
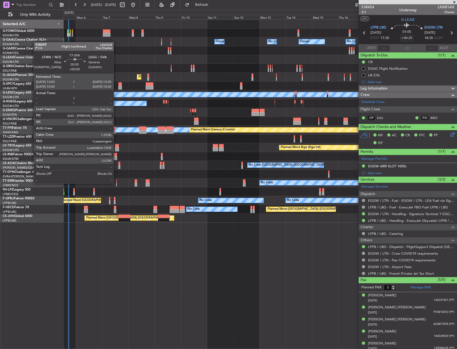
click at [116, 183] on div at bounding box center [116, 185] width 1 height 4
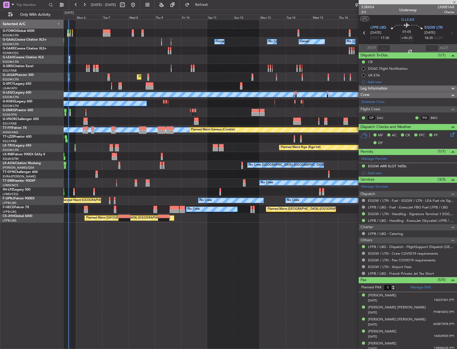
type input "0"
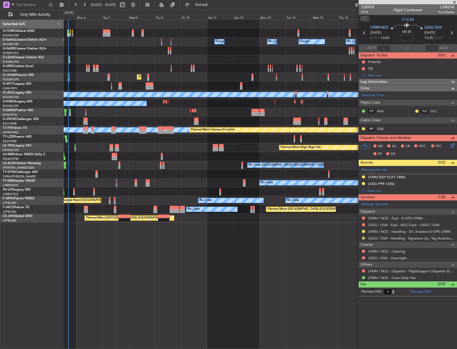
click at [363, 237] on button at bounding box center [363, 237] width 3 height 3
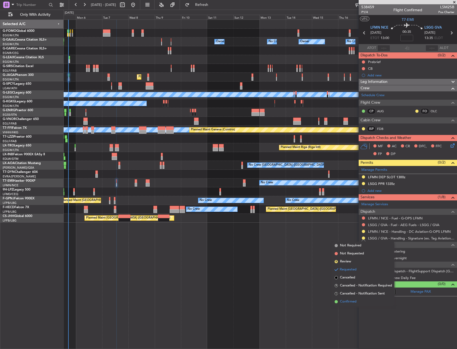
click at [347, 302] on span "Confirmed" at bounding box center [348, 301] width 17 height 5
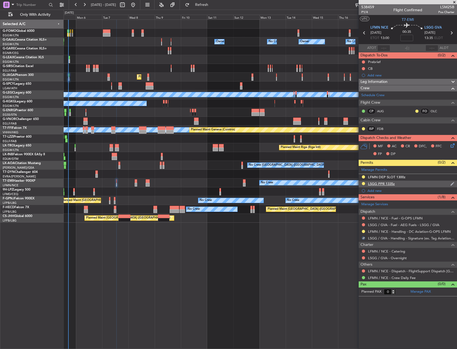
click at [404, 183] on div "LSGG PPR 1335z" at bounding box center [407, 184] width 98 height 7
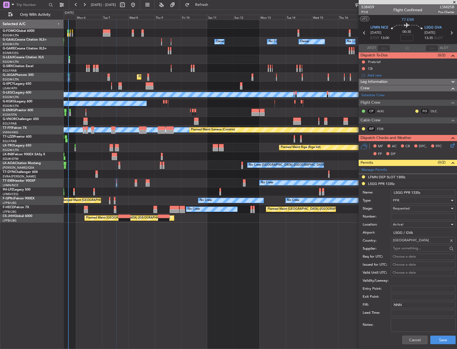
click at [405, 217] on input "Number:" at bounding box center [423, 216] width 65 height 6
paste input "100713206A"
type input "100713206A"
click at [411, 206] on div "Requested" at bounding box center [421, 208] width 57 height 8
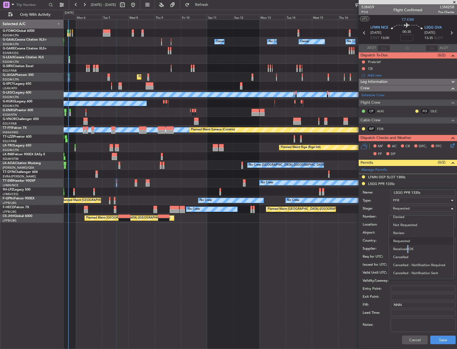
click at [406, 250] on span "Received OK" at bounding box center [421, 249] width 56 height 8
click at [443, 337] on button "Save" at bounding box center [442, 340] width 25 height 9
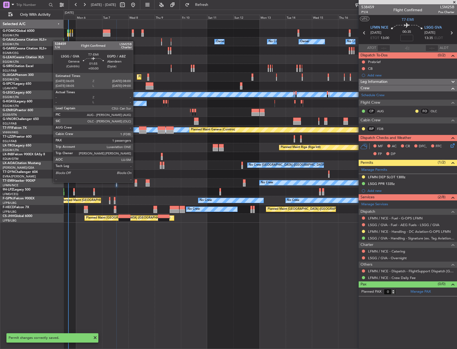
click at [136, 182] on div at bounding box center [136, 181] width 2 height 4
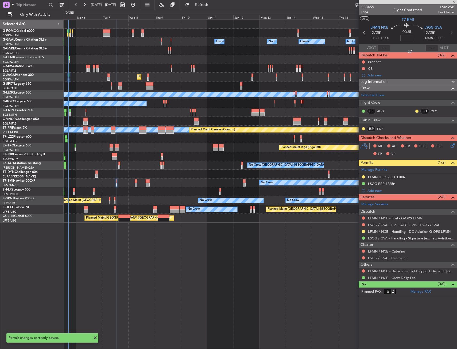
type input "1"
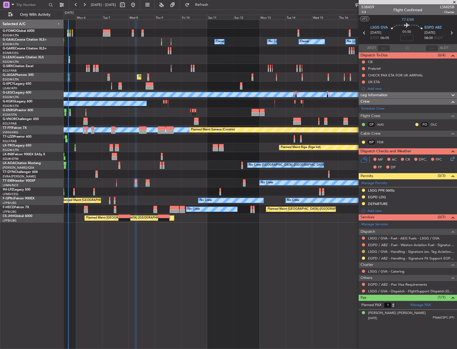
click at [363, 252] on button at bounding box center [363, 251] width 3 height 3
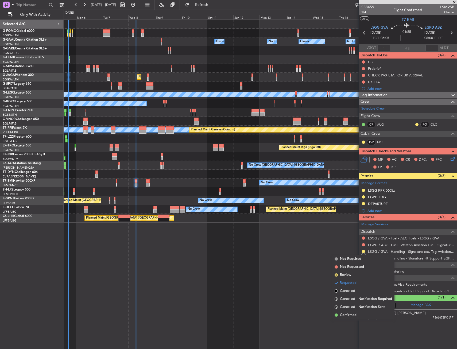
click at [352, 313] on span "Confirmed" at bounding box center [348, 314] width 17 height 5
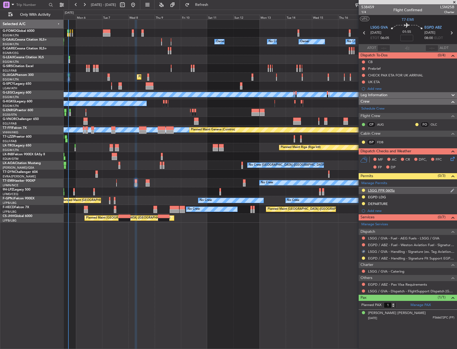
click at [409, 190] on div "LSGG PPR 0605z" at bounding box center [407, 190] width 98 height 7
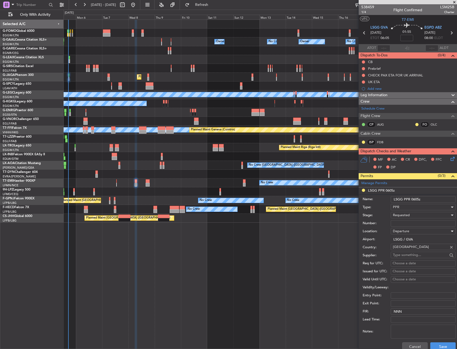
click at [403, 228] on div "Departure" at bounding box center [421, 231] width 57 height 8
click at [403, 224] on div at bounding box center [228, 174] width 457 height 349
click at [403, 224] on input "Number:" at bounding box center [423, 223] width 65 height 6
paste input "100806104D"
type input "100806104D"
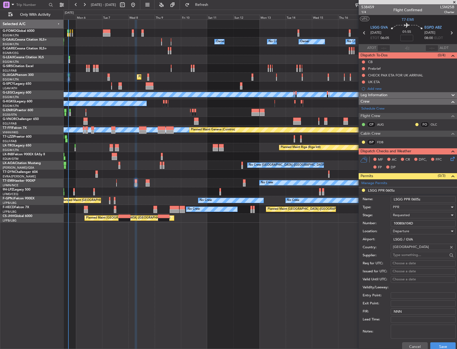
click at [412, 217] on div "Requested" at bounding box center [421, 215] width 57 height 8
click at [411, 255] on span "Received OK" at bounding box center [421, 256] width 56 height 8
click at [431, 343] on button "Save" at bounding box center [442, 346] width 25 height 9
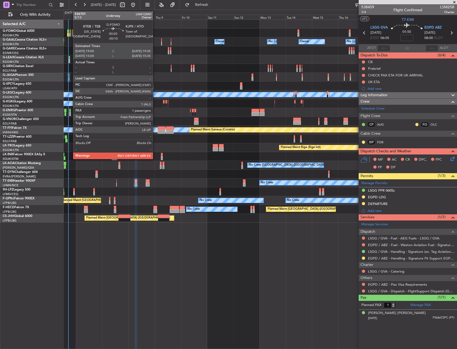
click at [70, 32] on div at bounding box center [70, 31] width 1 height 4
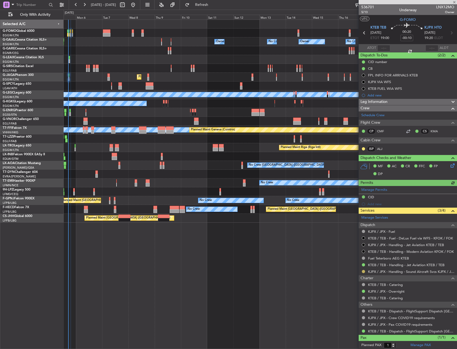
click at [364, 271] on button at bounding box center [363, 271] width 3 height 3
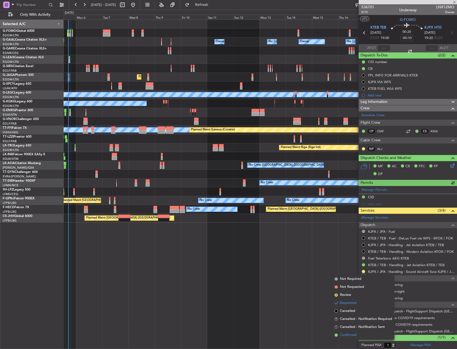
click at [340, 337] on span "Confirmed" at bounding box center [348, 334] width 17 height 5
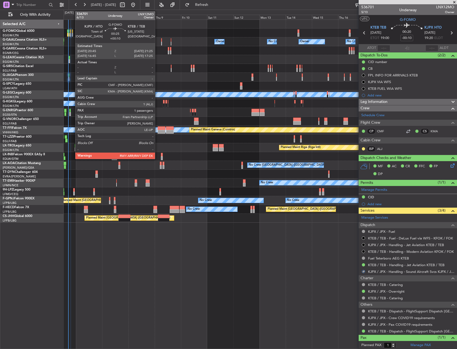
click at [72, 34] on div at bounding box center [72, 35] width 1 height 4
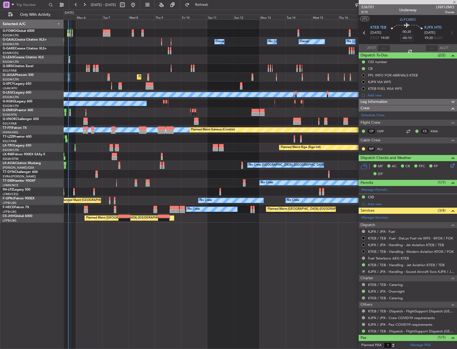
type input "+00:10"
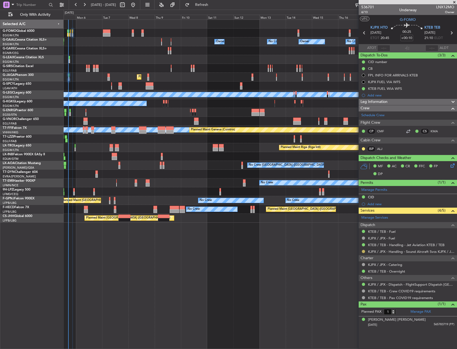
click at [362, 252] on button at bounding box center [363, 251] width 3 height 3
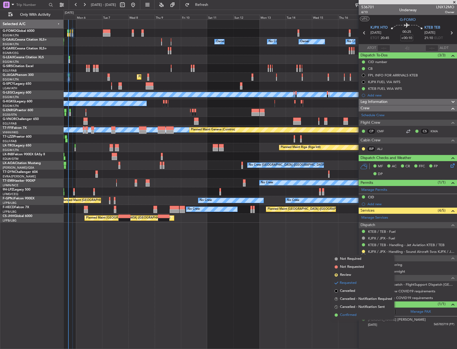
click at [349, 313] on span "Confirmed" at bounding box center [348, 314] width 17 height 5
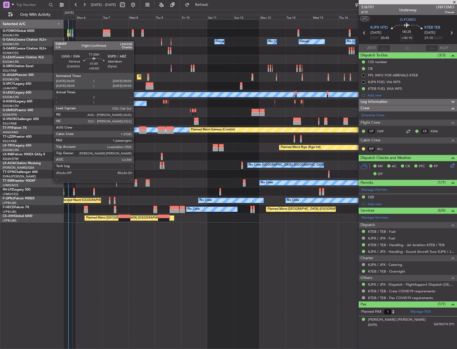
click at [136, 182] on div at bounding box center [136, 181] width 2 height 4
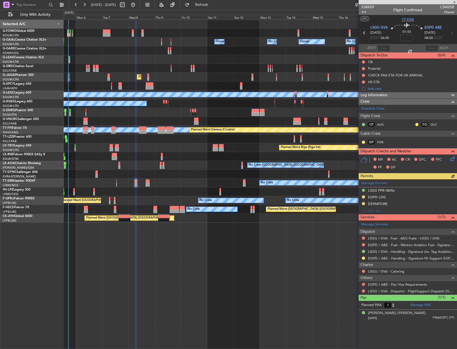
click at [402, 20] on span "T7-EMI" at bounding box center [407, 20] width 12 height 6
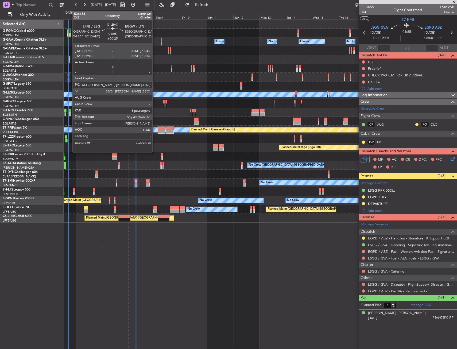
click at [70, 60] on div at bounding box center [70, 61] width 2 height 4
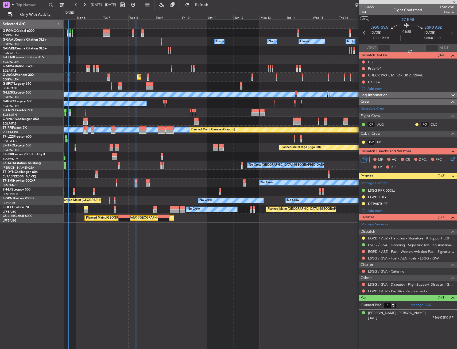
type input "+00:25"
type input "5"
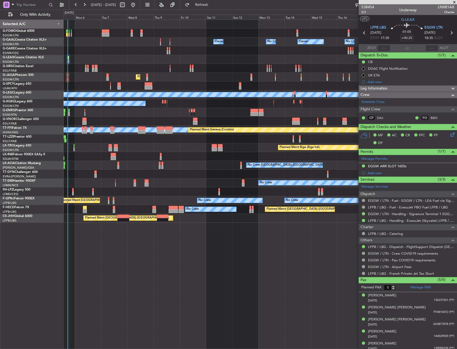
click at [150, 167] on div "Planned Maint Monchengladbach No Crew Charleroi (Brussels South) No Crew Antwer…" at bounding box center [260, 165] width 393 height 9
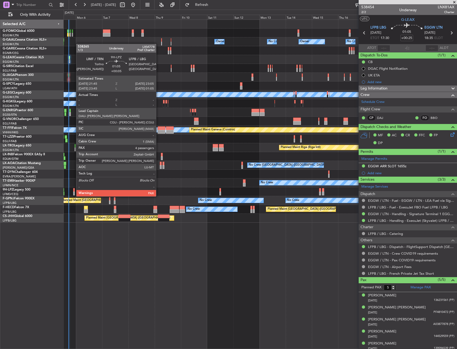
click at [73, 191] on div at bounding box center [74, 190] width 2 height 4
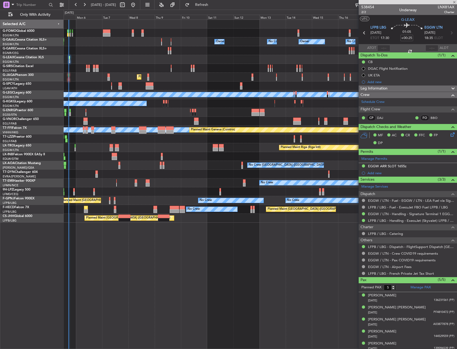
type input "+00:05"
type input "4"
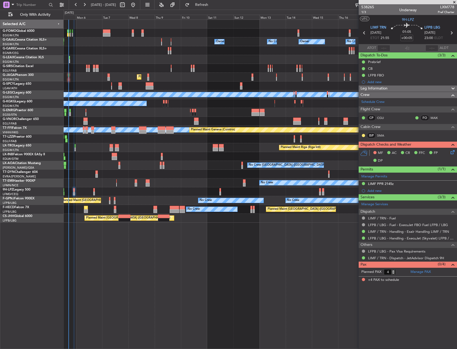
click at [117, 182] on div "No Crew" at bounding box center [260, 182] width 393 height 9
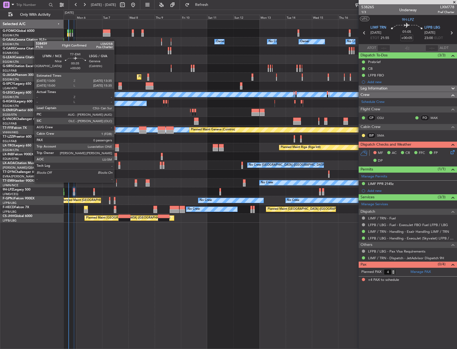
click at [116, 182] on div at bounding box center [116, 181] width 1 height 4
click at [117, 182] on div "No Crew" at bounding box center [260, 182] width 393 height 9
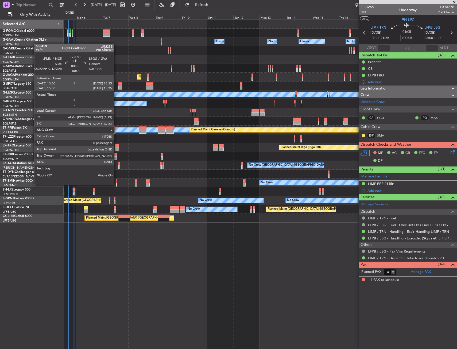
click at [116, 184] on div at bounding box center [116, 185] width 1 height 4
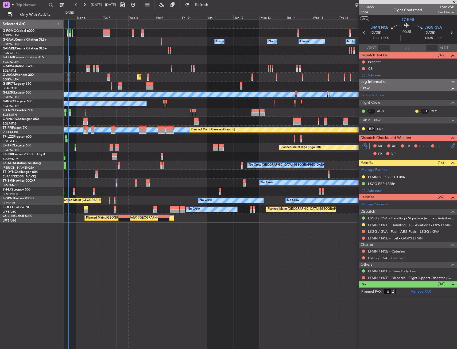
click at [406, 18] on mat-tooltip-component "Trip Stage" at bounding box center [407, 20] width 23 height 14
click at [406, 21] on div "Trip Stage" at bounding box center [408, 20] width 16 height 7
click at [405, 18] on span "T7-EMI" at bounding box center [407, 20] width 12 height 6
click at [362, 14] on span "P1/4" at bounding box center [367, 12] width 13 height 5
click at [364, 61] on button at bounding box center [363, 61] width 3 height 3
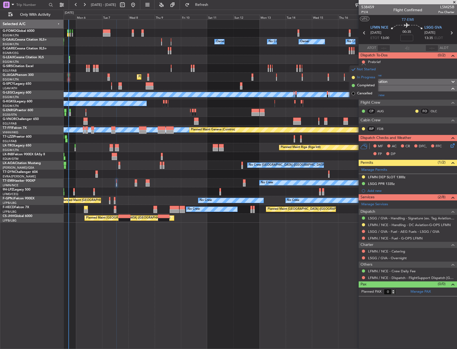
click at [361, 79] on span "In Progress" at bounding box center [366, 77] width 18 height 5
click at [363, 68] on button at bounding box center [363, 68] width 3 height 3
click at [358, 91] on span "Completed" at bounding box center [366, 91] width 18 height 5
click at [450, 145] on icon at bounding box center [451, 144] width 4 height 4
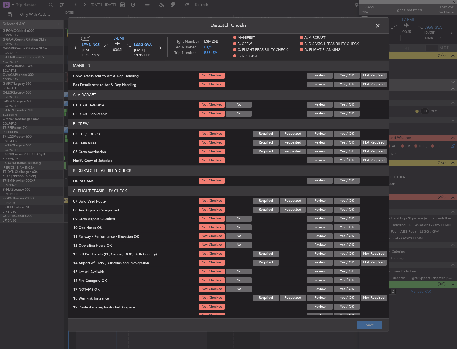
click at [342, 106] on button "Yes / OK" at bounding box center [346, 105] width 26 height 6
click at [343, 113] on button "Yes / OK" at bounding box center [346, 114] width 26 height 6
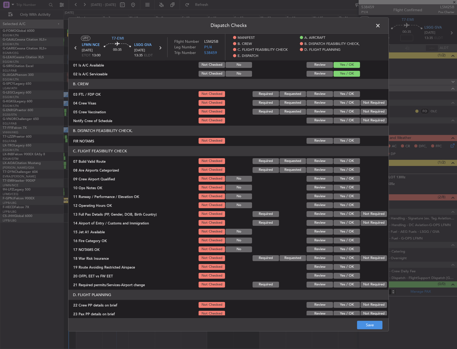
scroll to position [80, 0]
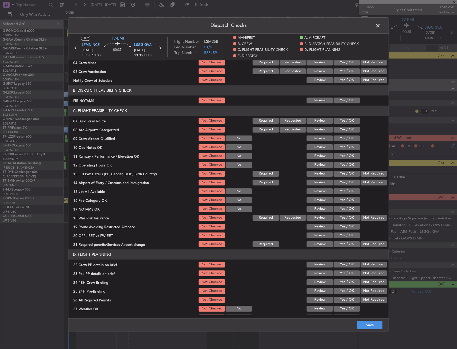
click at [343, 100] on button "Yes / OK" at bounding box center [346, 100] width 26 height 6
drag, startPoint x: 343, startPoint y: 119, endPoint x: 344, endPoint y: 137, distance: 17.9
click at [344, 121] on button "Yes / OK" at bounding box center [346, 121] width 26 height 6
click at [344, 145] on button "Yes / OK" at bounding box center [346, 147] width 26 height 6
click at [343, 159] on div "Yes / OK" at bounding box center [346, 155] width 27 height 7
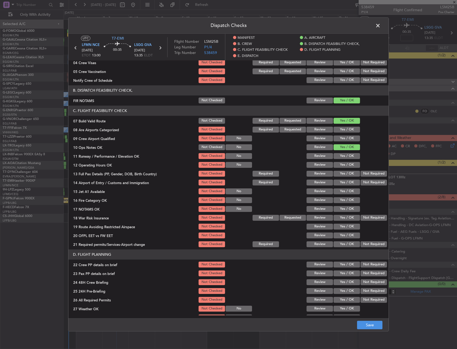
click at [344, 160] on div "Yes / OK" at bounding box center [346, 155] width 27 height 7
click at [344, 158] on button "Yes / OK" at bounding box center [346, 156] width 26 height 6
click at [344, 163] on button "Yes / OK" at bounding box center [346, 165] width 26 height 6
drag, startPoint x: 343, startPoint y: 171, endPoint x: 344, endPoint y: 181, distance: 9.4
click at [343, 171] on button "Yes / OK" at bounding box center [346, 174] width 26 height 6
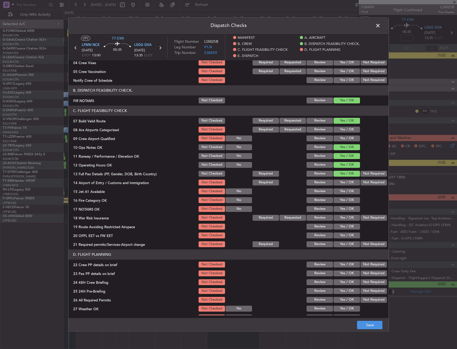
click at [344, 181] on button "Yes / OK" at bounding box center [346, 183] width 26 height 6
click at [343, 188] on div "Yes / OK" at bounding box center [346, 191] width 27 height 7
click at [343, 193] on button "Yes / OK" at bounding box center [346, 191] width 26 height 6
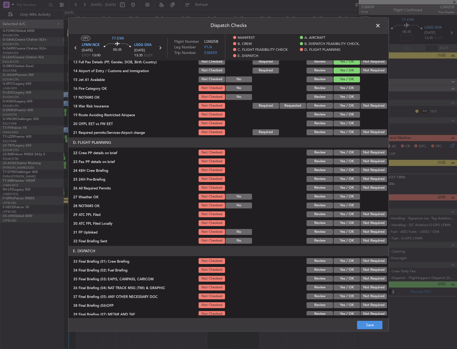
scroll to position [187, 0]
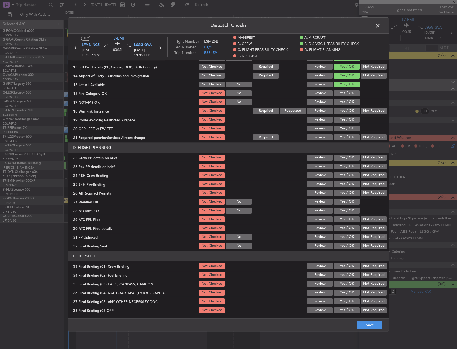
click at [342, 95] on button "Yes / OK" at bounding box center [346, 93] width 26 height 6
click at [343, 101] on button "Yes / OK" at bounding box center [346, 102] width 26 height 6
click at [344, 110] on button "Yes / OK" at bounding box center [346, 111] width 26 height 6
click at [346, 120] on button "Yes / OK" at bounding box center [346, 120] width 26 height 6
drag, startPoint x: 346, startPoint y: 130, endPoint x: 346, endPoint y: 135, distance: 5.9
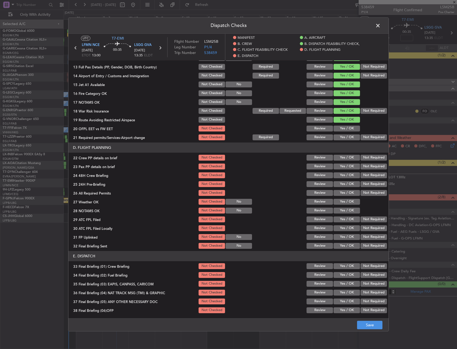
click at [346, 131] on button "Yes / OK" at bounding box center [346, 129] width 26 height 6
drag, startPoint x: 346, startPoint y: 140, endPoint x: 346, endPoint y: 143, distance: 3.0
click at [346, 140] on button "Yes / OK" at bounding box center [346, 137] width 26 height 6
click at [344, 160] on button "Yes / OK" at bounding box center [346, 158] width 26 height 6
drag, startPoint x: 344, startPoint y: 164, endPoint x: 343, endPoint y: 171, distance: 7.3
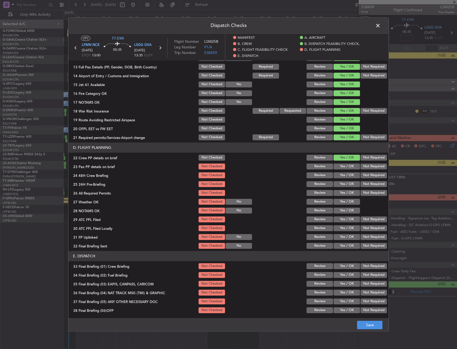
click at [344, 165] on button "Yes / OK" at bounding box center [346, 166] width 26 height 6
drag, startPoint x: 343, startPoint y: 173, endPoint x: 345, endPoint y: 175, distance: 3.3
click at [343, 173] on button "Yes / OK" at bounding box center [346, 175] width 26 height 6
drag, startPoint x: 365, startPoint y: 184, endPoint x: 356, endPoint y: 198, distance: 16.7
click at [366, 185] on button "Not Required" at bounding box center [373, 184] width 26 height 6
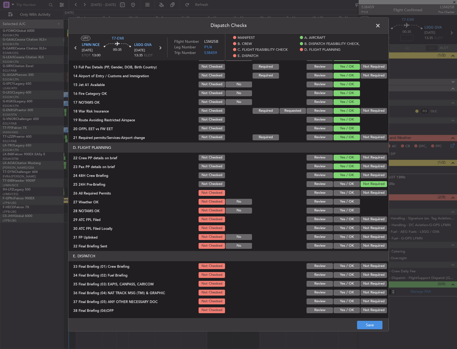
click at [363, 320] on footer "Save" at bounding box center [228, 324] width 320 height 13
click at [363, 322] on button "Save" at bounding box center [369, 325] width 25 height 9
click at [380, 23] on span at bounding box center [380, 27] width 0 height 11
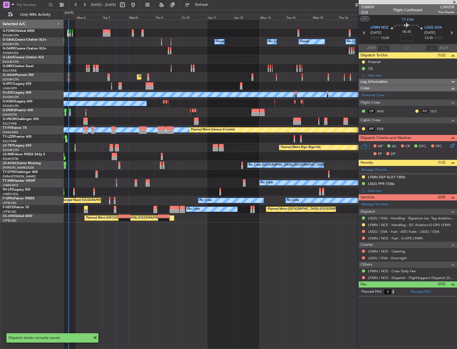
click at [366, 12] on span "P1/4" at bounding box center [367, 12] width 13 height 5
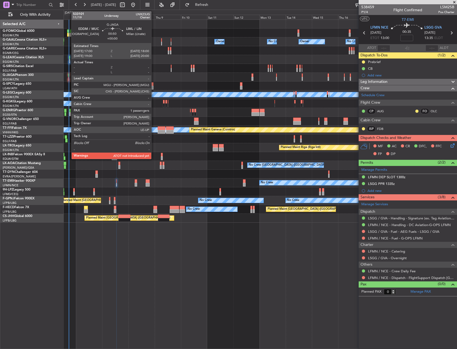
click at [69, 75] on div at bounding box center [68, 75] width 1 height 4
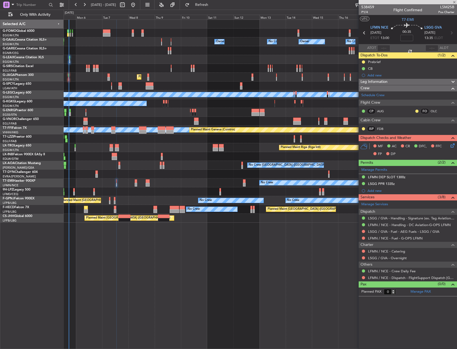
type input "1"
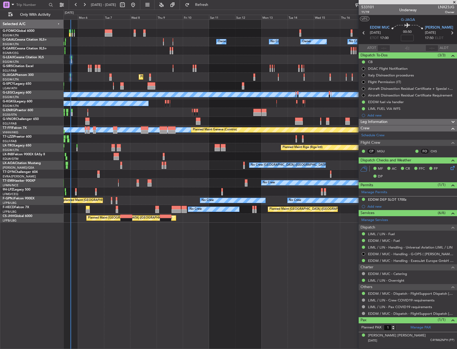
click at [105, 158] on div "Planned Maint [GEOGRAPHIC_DATA]" at bounding box center [260, 156] width 393 height 9
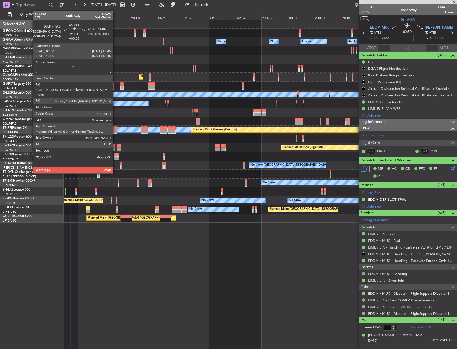
click at [115, 154] on div at bounding box center [116, 155] width 5 height 4
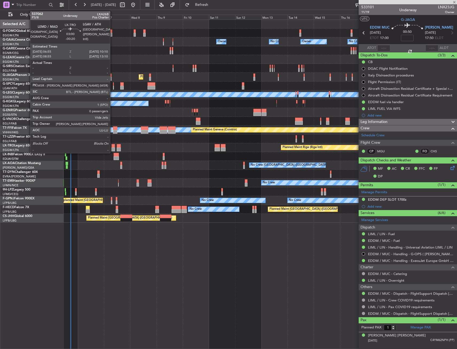
type input "+00:05"
type input "3"
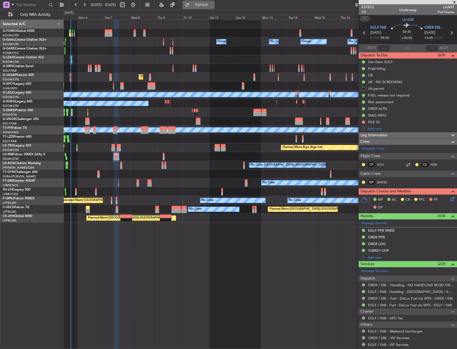
click at [209, 3] on span "Refresh" at bounding box center [201, 5] width 22 height 4
click at [207, 4] on button "Refresh" at bounding box center [198, 5] width 32 height 9
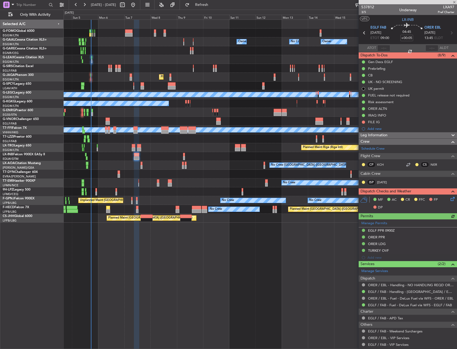
click at [104, 112] on div "Planned Maint London (Stansted) Planned Maint London (Stansted)" at bounding box center [260, 112] width 393 height 9
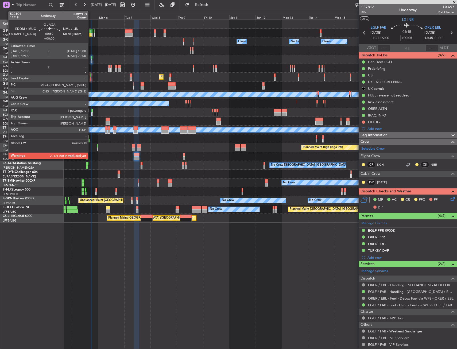
click at [91, 74] on div at bounding box center [90, 75] width 1 height 4
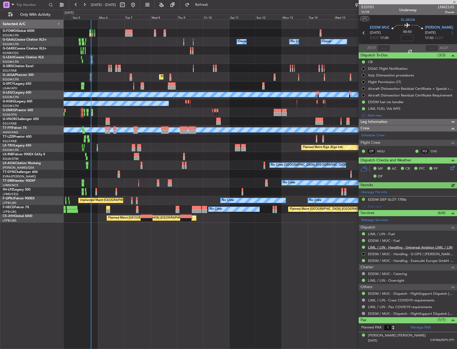
click at [375, 247] on link "LIML / LIN - Handling - Universal Aviation LIML / LIN" at bounding box center [410, 247] width 84 height 5
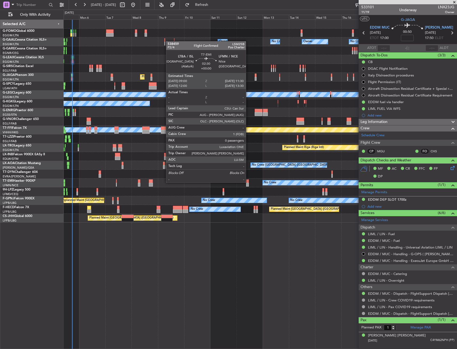
click at [248, 182] on div at bounding box center [247, 181] width 3 height 4
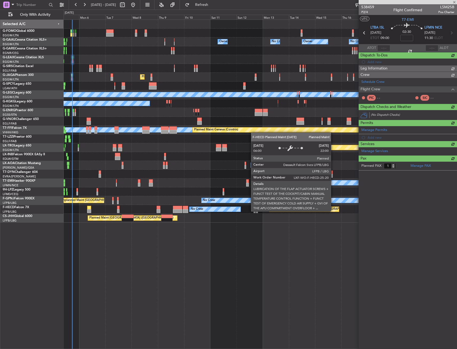
type input "0"
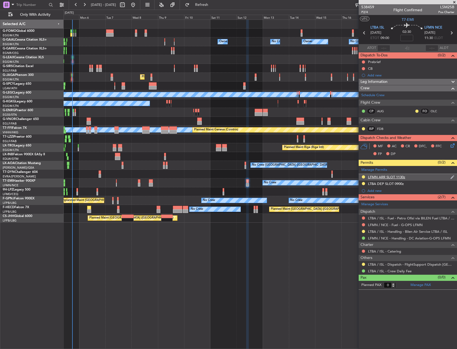
click at [416, 176] on div "LFMN ARR SLOT 1130z" at bounding box center [407, 177] width 98 height 7
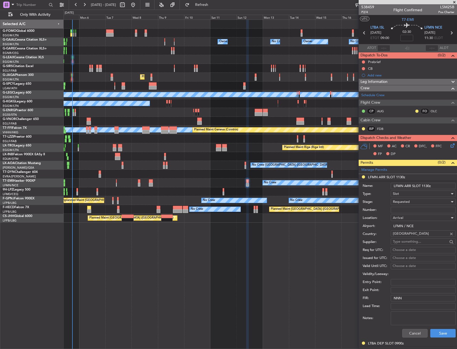
click at [412, 210] on input "Number:" at bounding box center [423, 210] width 65 height 6
paste input "LFMNA000095387"
type input "LFMNA000095387"
click at [411, 203] on div "Requested" at bounding box center [421, 202] width 57 height 8
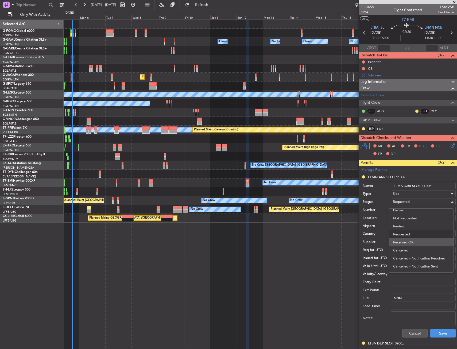
click at [409, 244] on span "Received OK" at bounding box center [421, 242] width 56 height 8
click at [439, 335] on button "Save" at bounding box center [442, 333] width 25 height 9
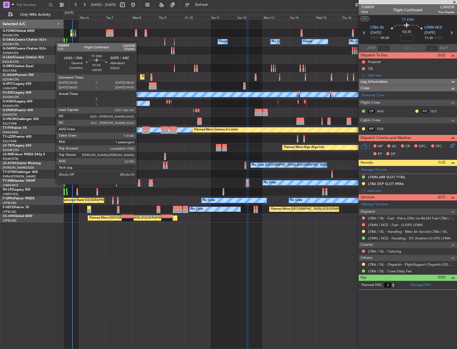
click at [139, 184] on div at bounding box center [139, 185] width 2 height 4
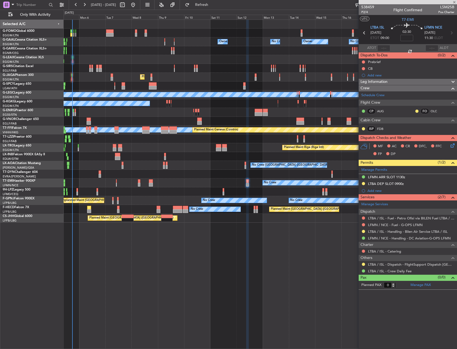
type input "1"
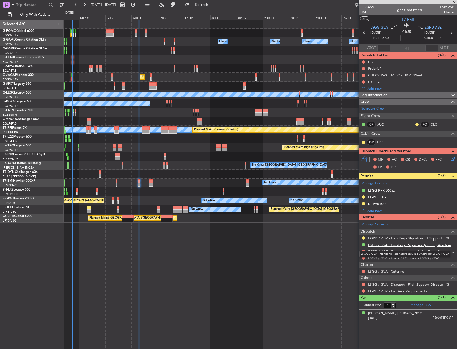
click at [374, 246] on link "LSGG / GVA - Handling - Signature (ex. Tag Aviation) LSGG / GVA" at bounding box center [411, 245] width 86 height 5
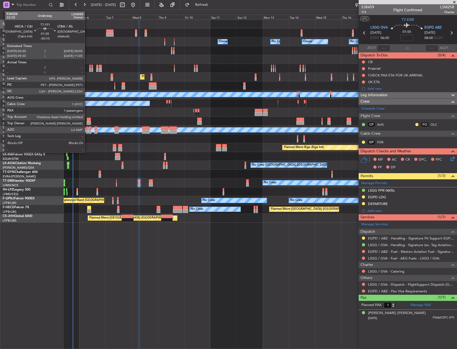
click at [87, 130] on div at bounding box center [87, 132] width 2 height 4
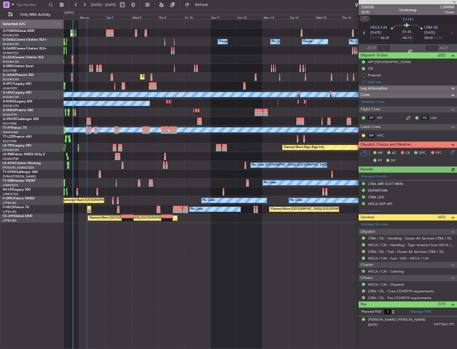
click at [363, 250] on button at bounding box center [363, 251] width 3 height 3
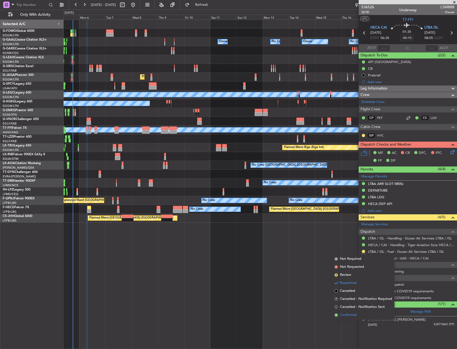
click at [344, 313] on span "Confirmed" at bounding box center [348, 314] width 17 height 5
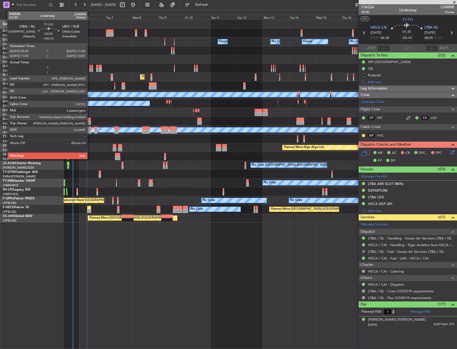
click at [90, 131] on div at bounding box center [89, 132] width 3 height 4
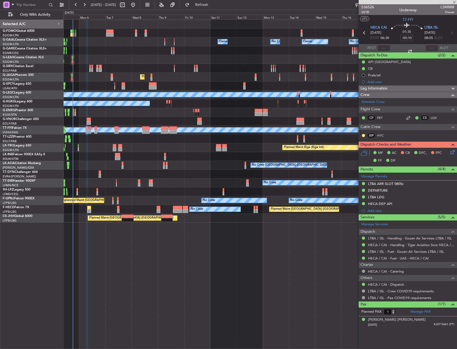
type input "+00:10"
type input "3"
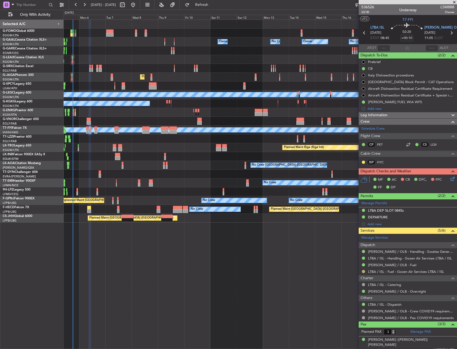
click at [363, 271] on button at bounding box center [363, 271] width 3 height 3
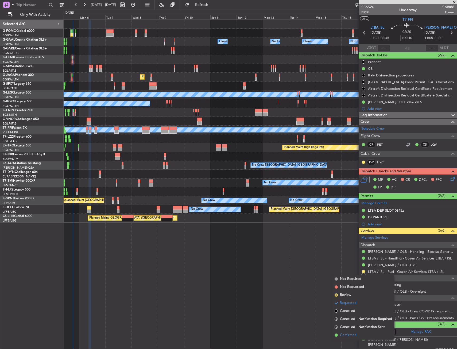
click at [351, 333] on span "Confirmed" at bounding box center [348, 334] width 17 height 5
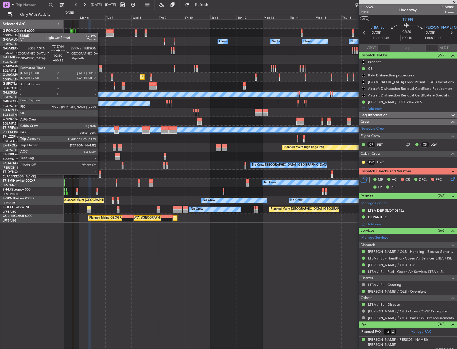
click at [100, 174] on div at bounding box center [100, 176] width 2 height 4
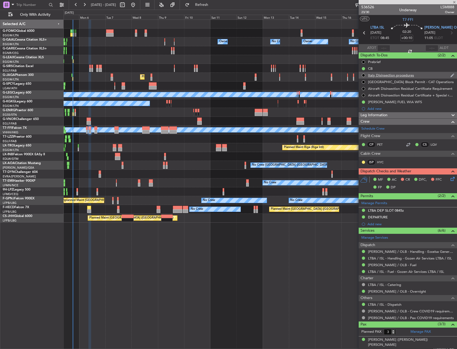
type input "+00:15"
type input "1"
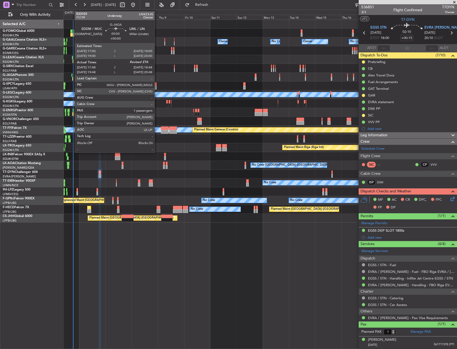
click at [72, 75] on div at bounding box center [71, 75] width 1 height 4
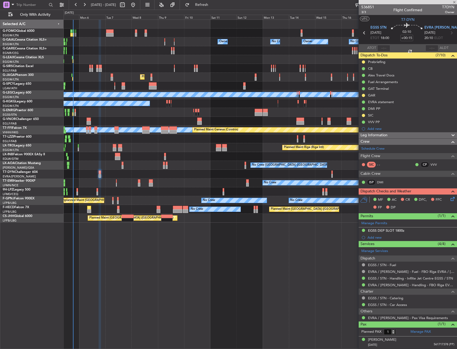
type input "17:48"
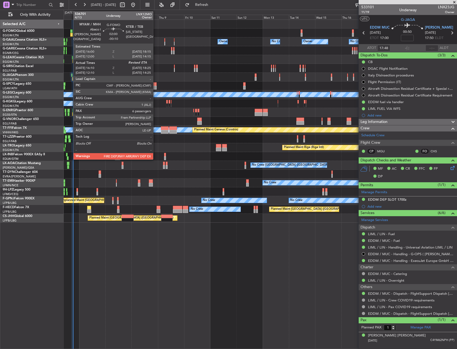
click at [71, 31] on div at bounding box center [71, 31] width 3 height 4
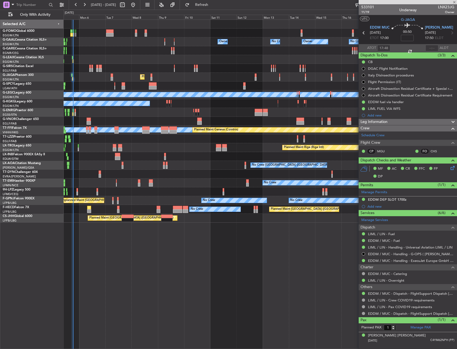
type input "-00:10"
type input "16:10"
type input "6"
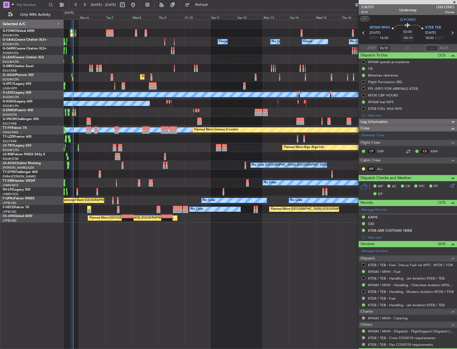
click at [425, 48] on input "text" at bounding box center [431, 48] width 13 height 6
click at [391, 18] on section "UTC G-FOMO" at bounding box center [407, 19] width 98 height 8
type input "18:25"
